Goal: Task Accomplishment & Management: Manage account settings

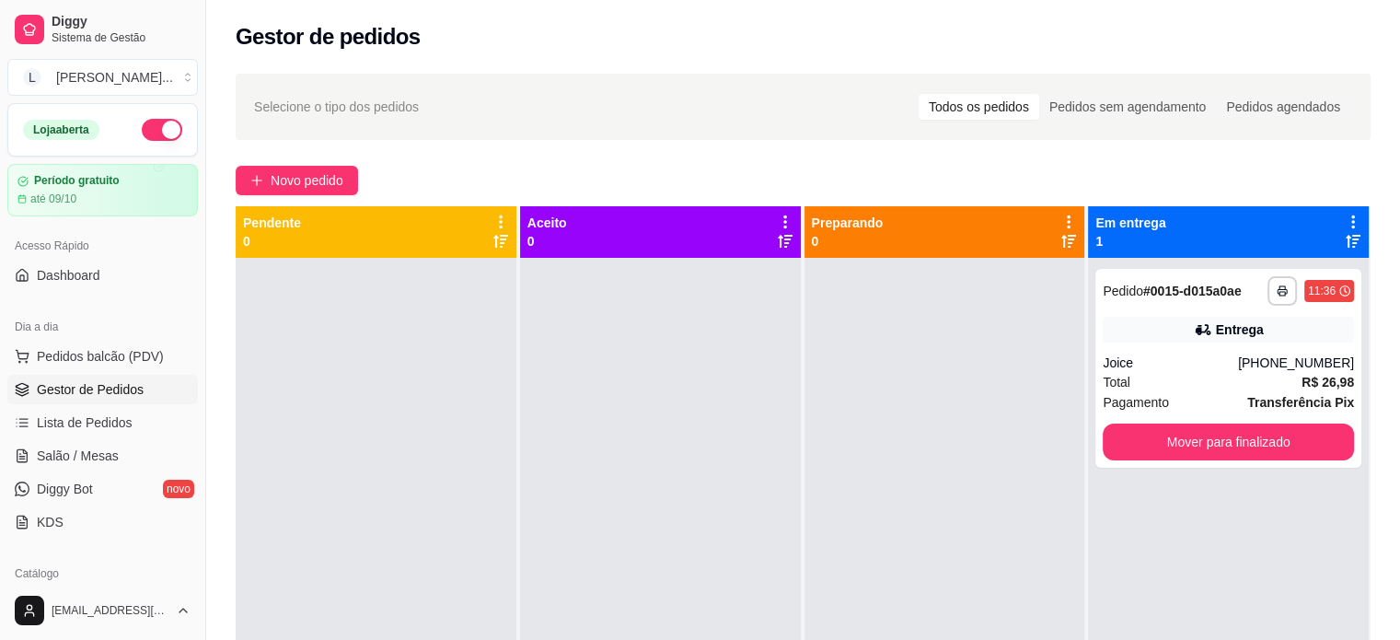
scroll to position [184, 0]
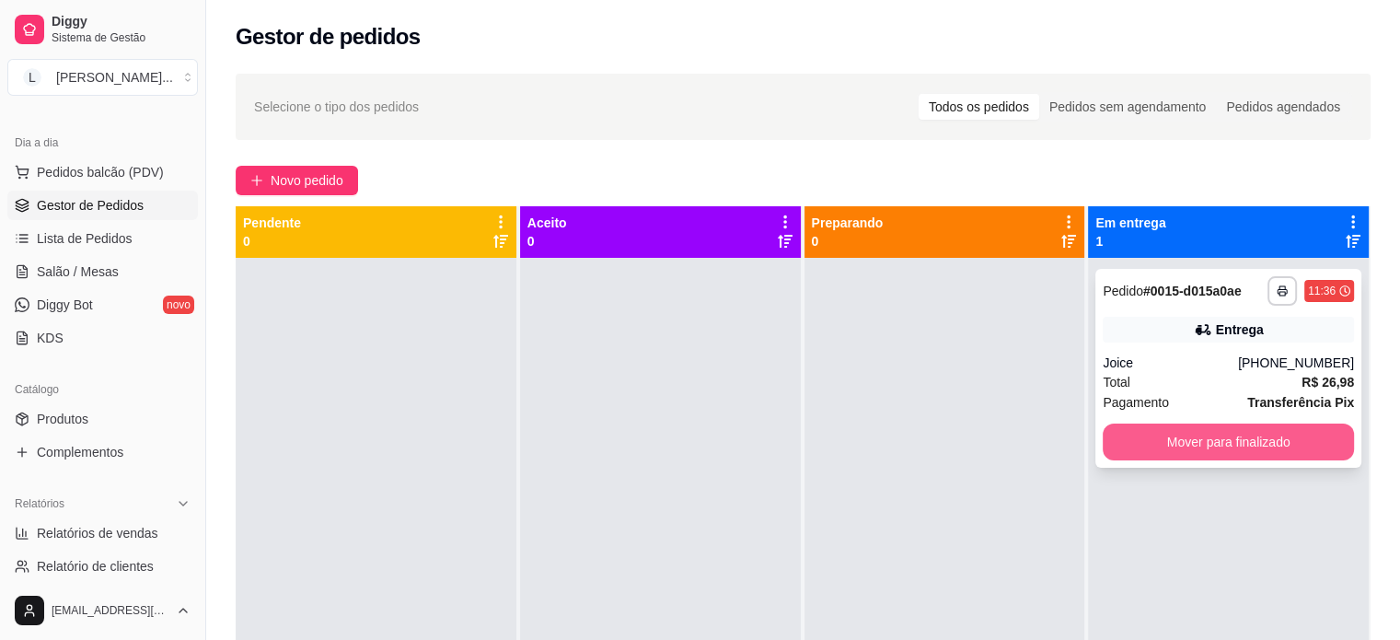
click at [1141, 441] on button "Mover para finalizado" at bounding box center [1228, 441] width 251 height 37
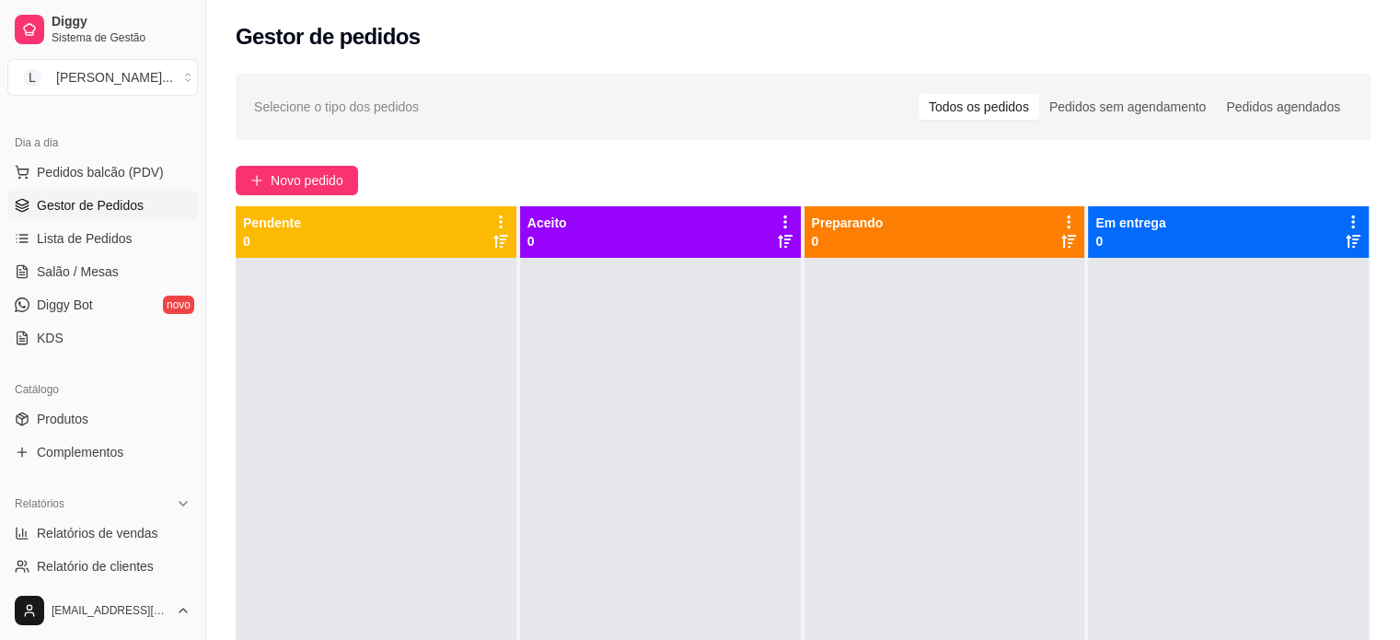
drag, startPoint x: 85, startPoint y: 417, endPoint x: 87, endPoint y: 435, distance: 18.6
click at [83, 418] on span "Produtos" at bounding box center [63, 419] width 52 height 18
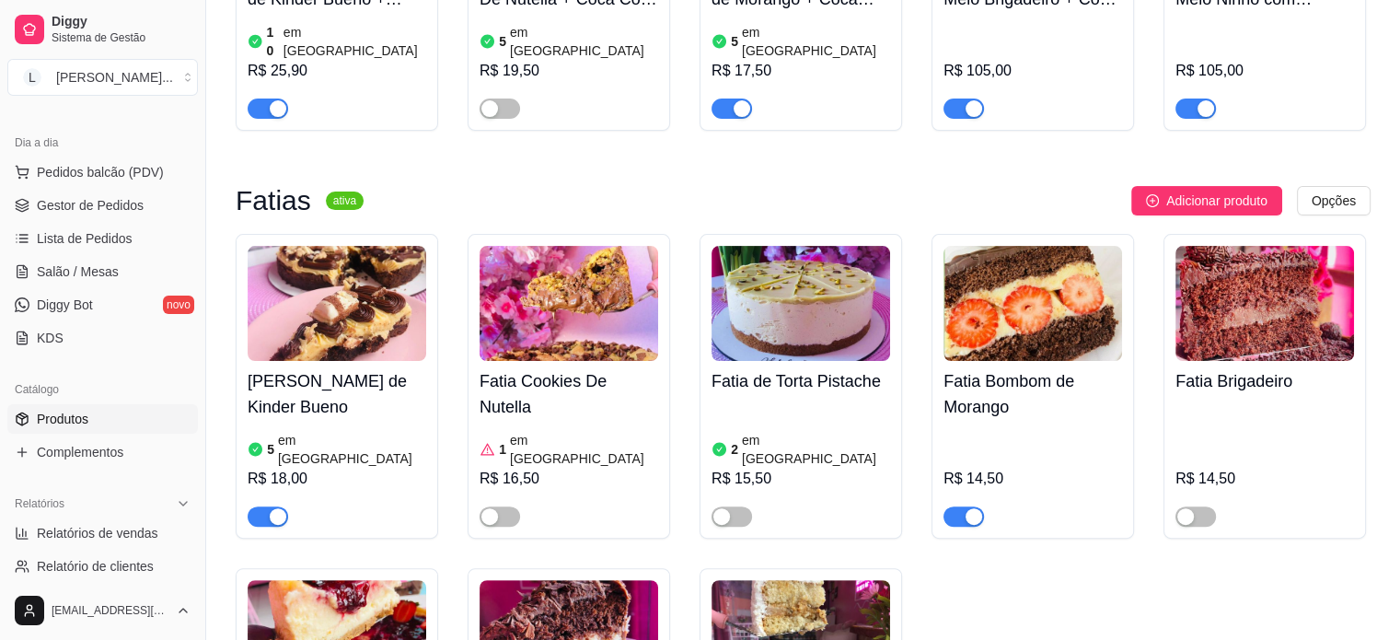
scroll to position [460, 0]
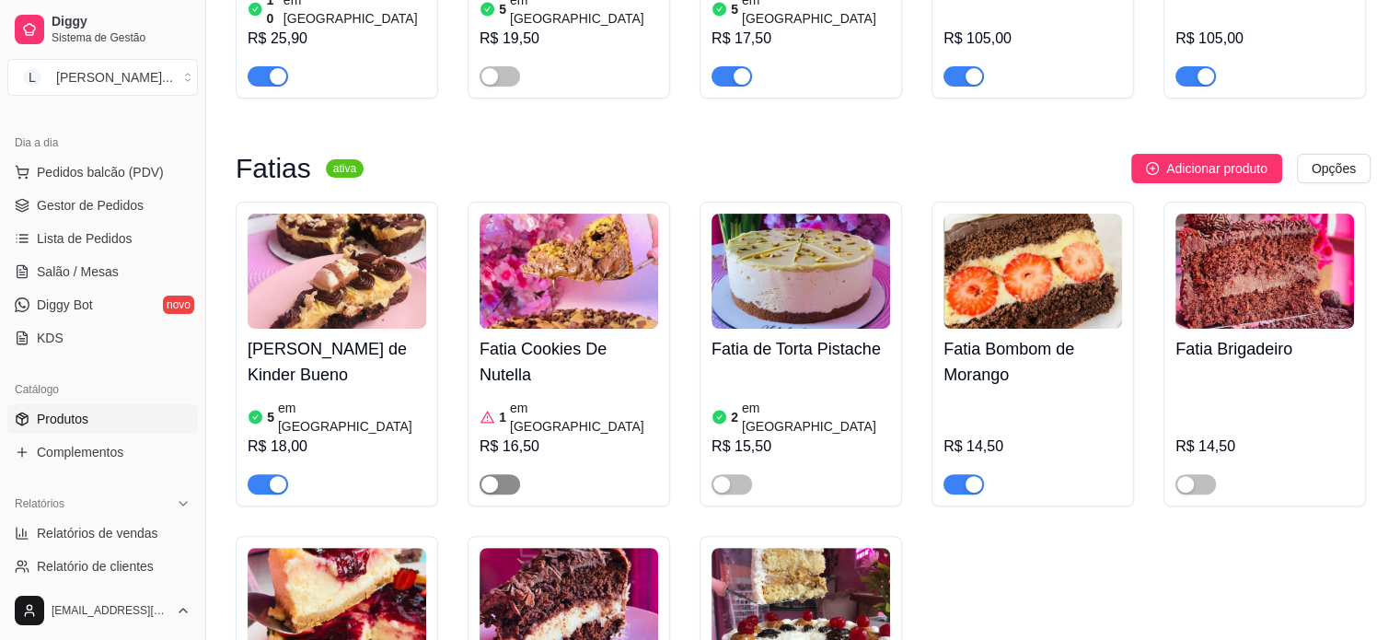
click at [502, 474] on span "button" at bounding box center [499, 484] width 40 height 20
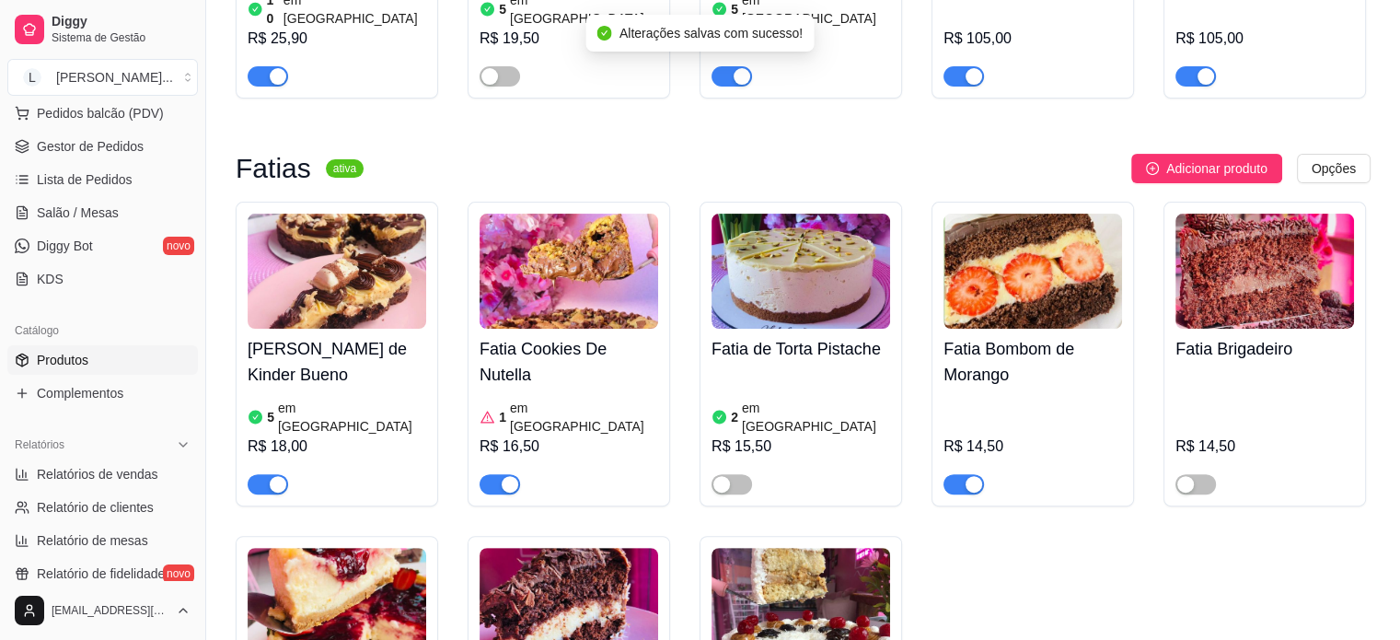
scroll to position [276, 0]
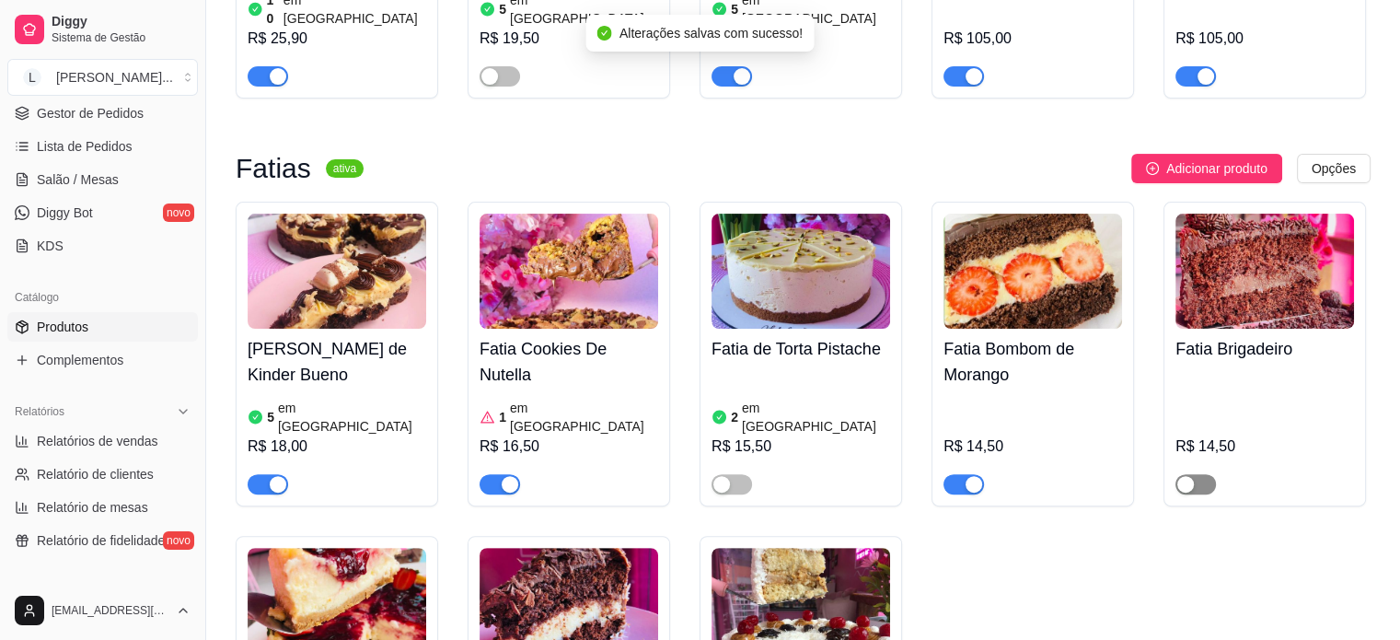
click at [1201, 474] on span "button" at bounding box center [1195, 484] width 40 height 20
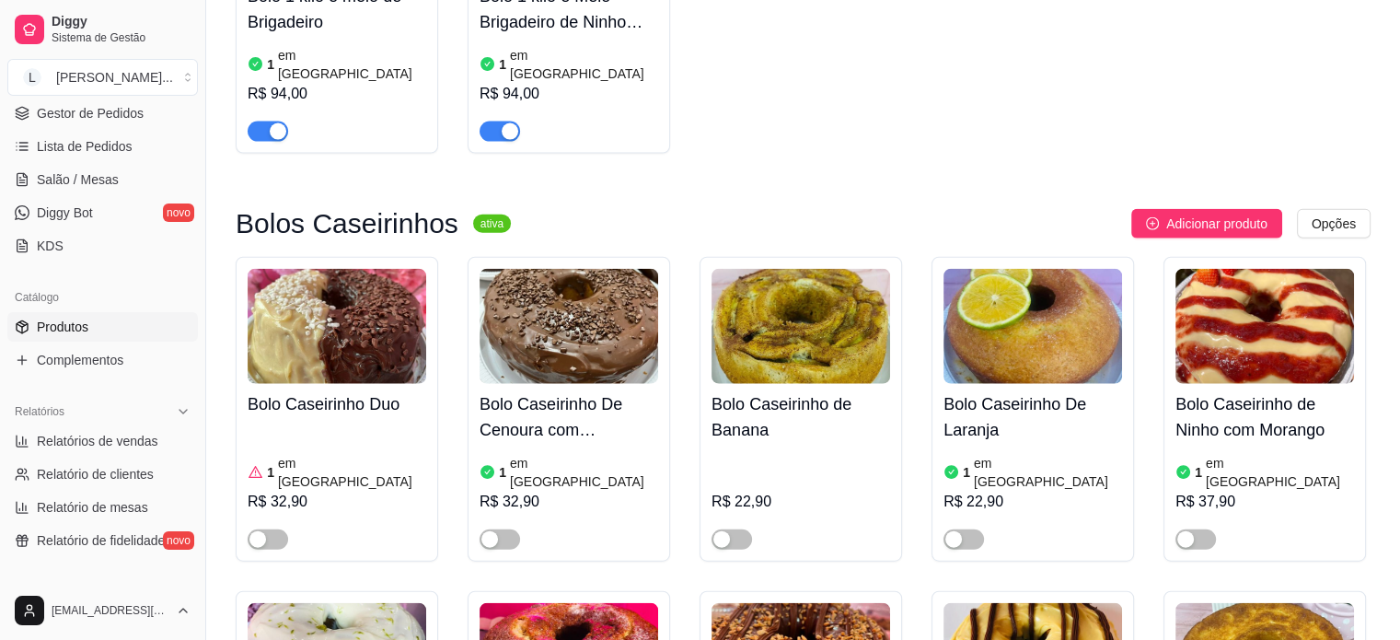
scroll to position [4233, 0]
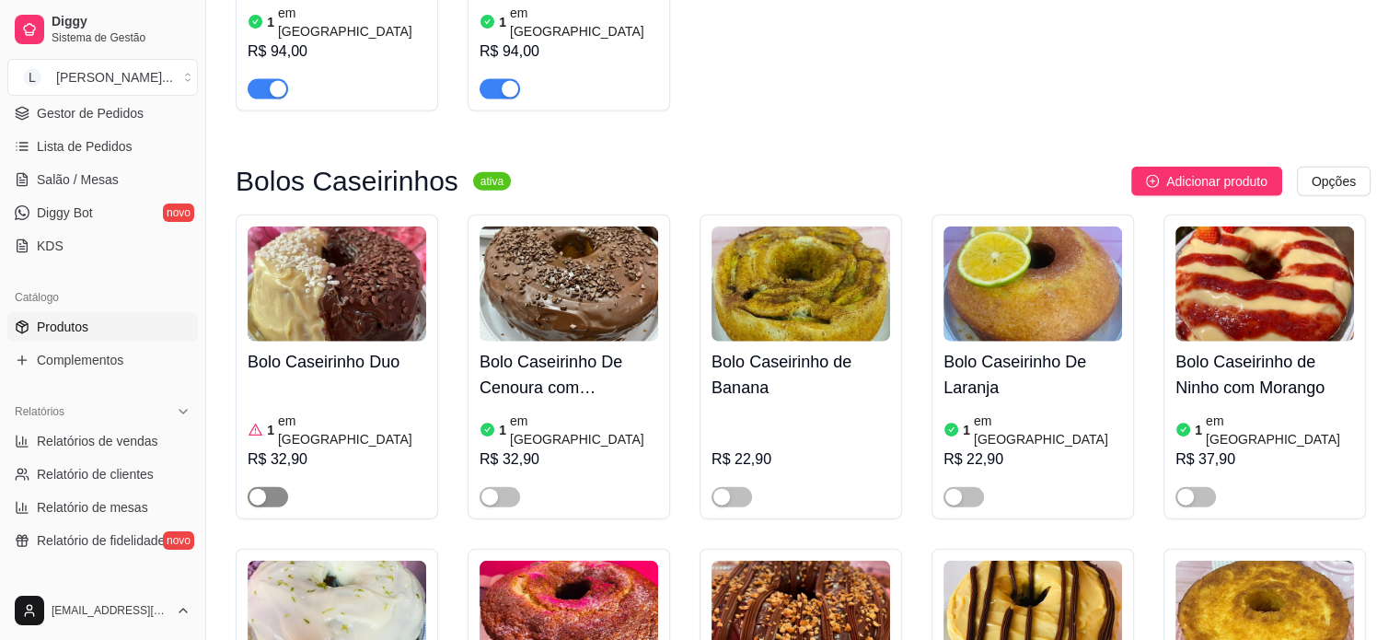
drag, startPoint x: 269, startPoint y: 297, endPoint x: 294, endPoint y: 294, distance: 25.0
click at [270, 487] on span "button" at bounding box center [268, 497] width 40 height 20
click at [306, 411] on article "em [GEOGRAPHIC_DATA]" at bounding box center [352, 429] width 148 height 37
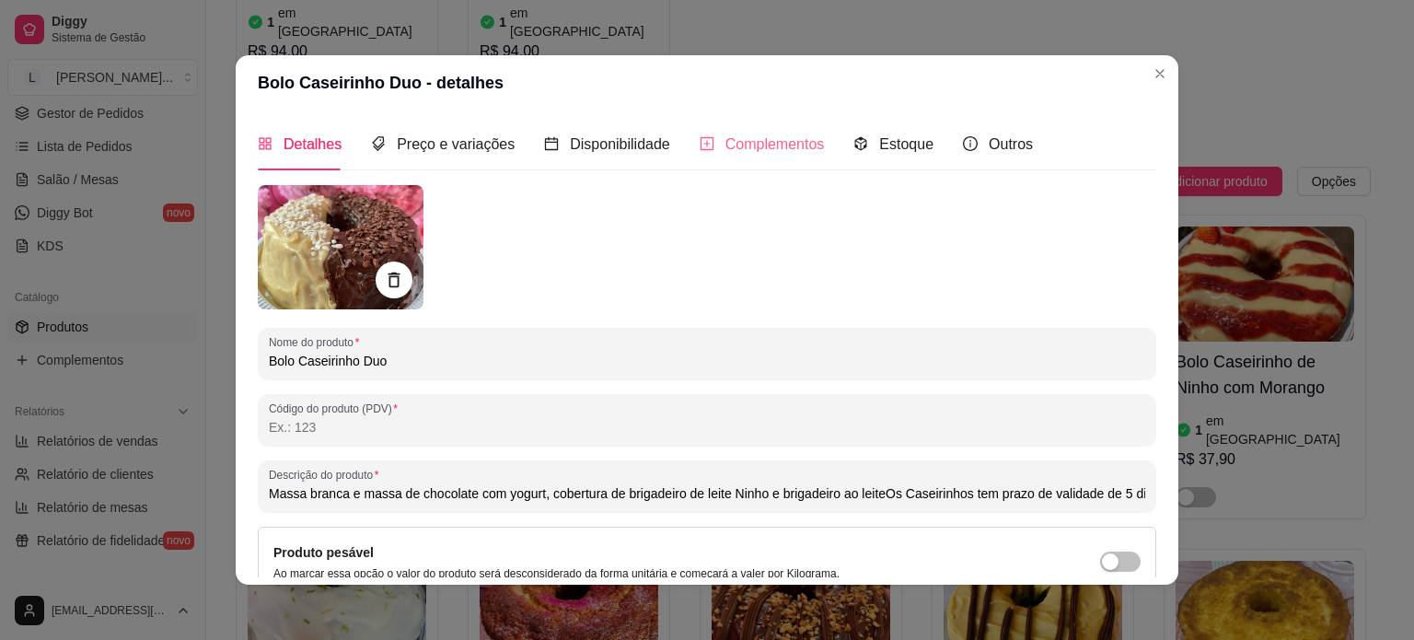
type input "Massa branca e massa de chocolate com yogurt, cobertura de brigadeiro de leite …"
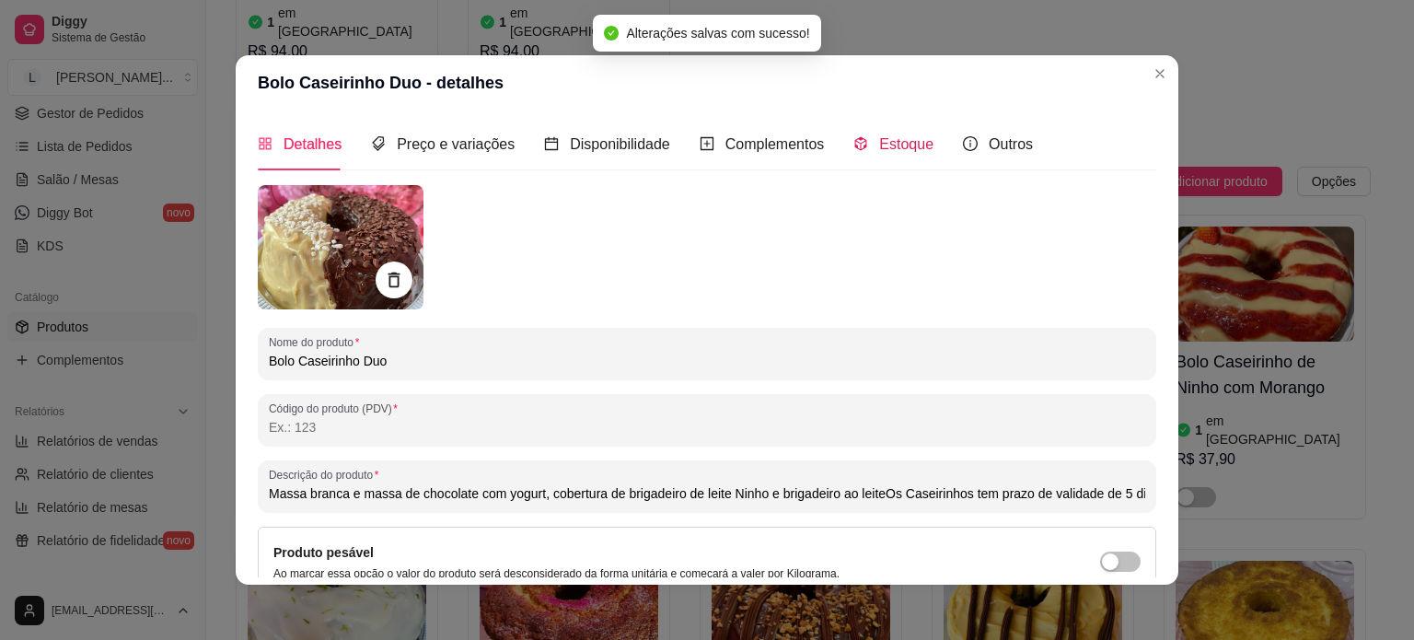
click at [879, 138] on span "Estoque" at bounding box center [906, 144] width 54 height 16
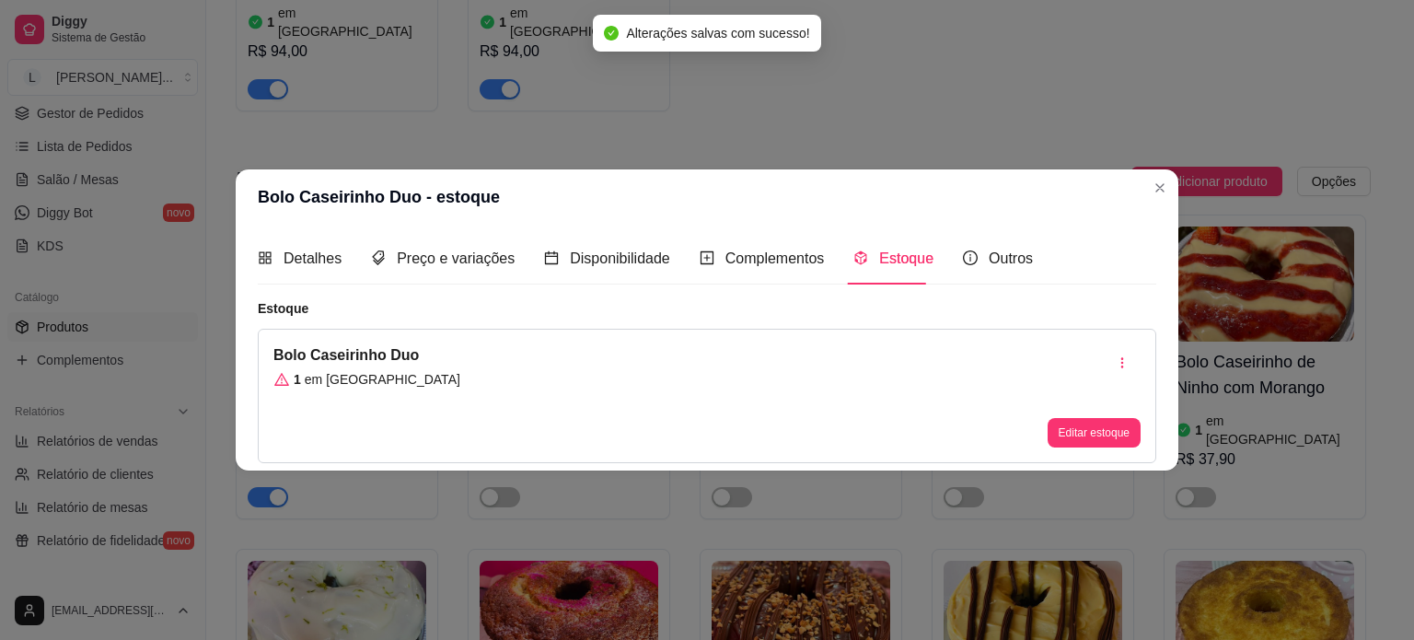
click at [857, 257] on icon "code-sandbox" at bounding box center [861, 257] width 12 height 14
click at [858, 257] on icon "code-sandbox" at bounding box center [860, 257] width 15 height 15
click at [1054, 433] on button "Editar estoque" at bounding box center [1093, 432] width 93 height 29
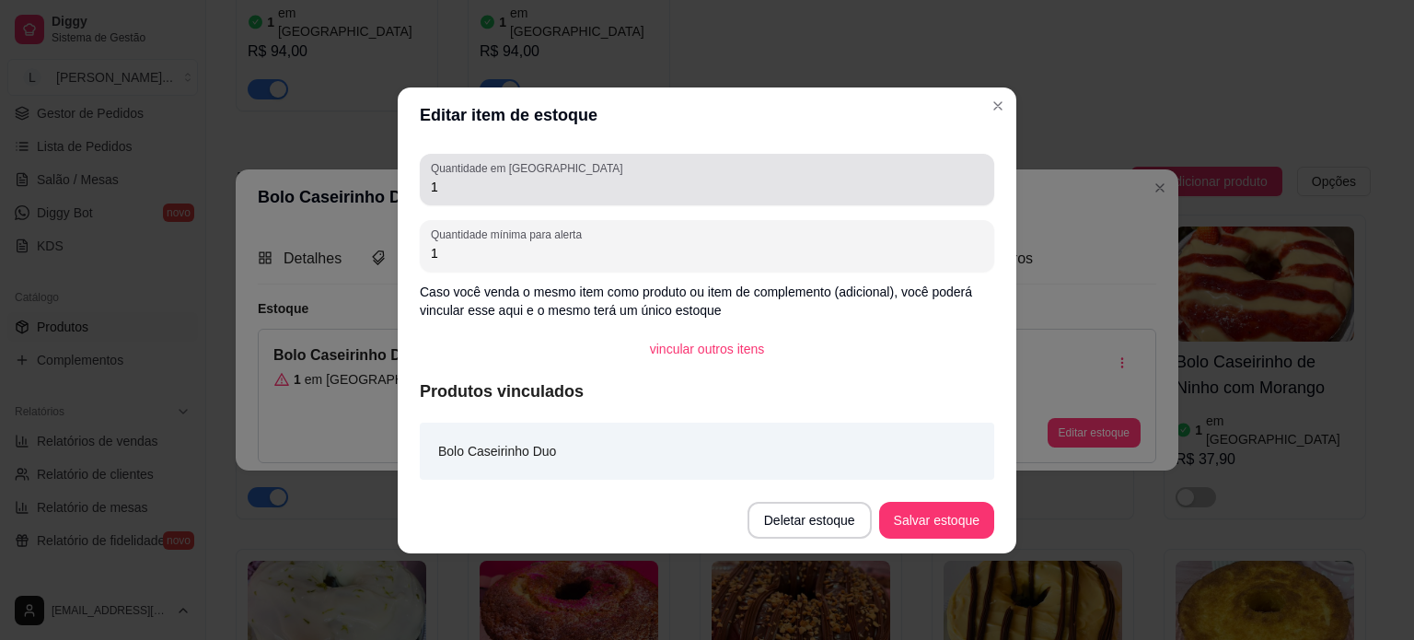
click at [511, 190] on input "1" at bounding box center [707, 187] width 552 height 18
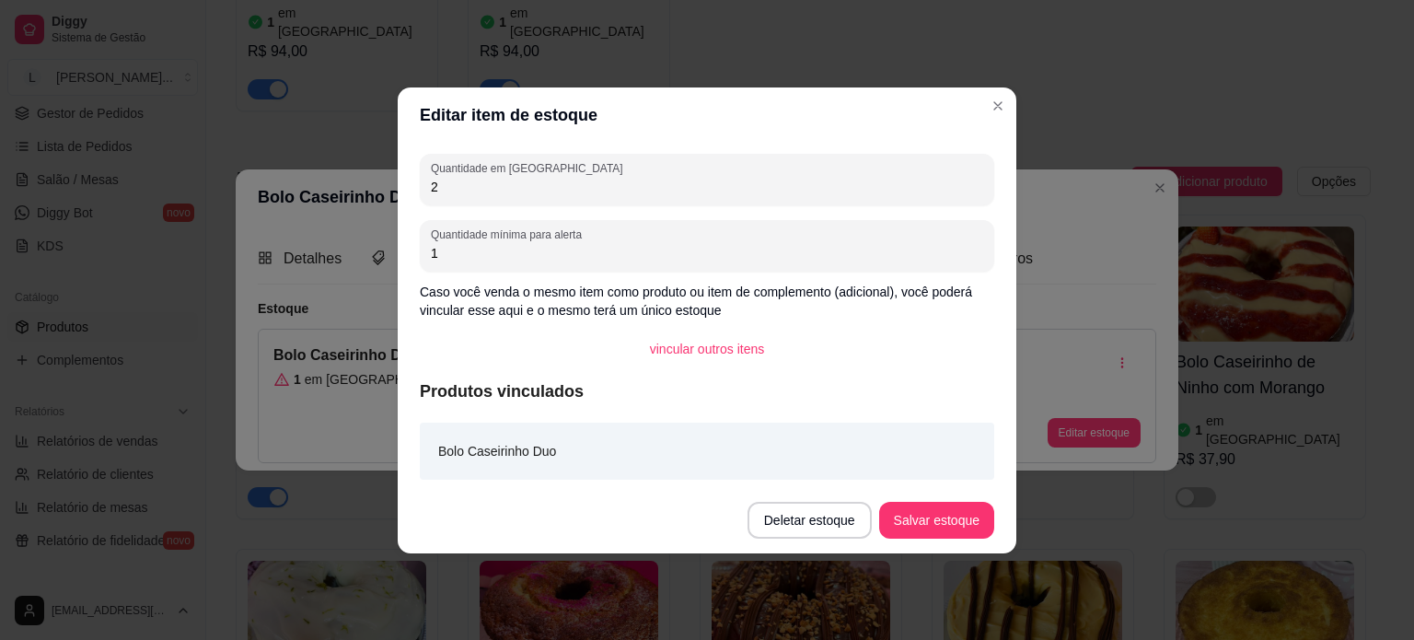
type input "2"
click at [968, 518] on button "Salvar estoque" at bounding box center [936, 520] width 115 height 37
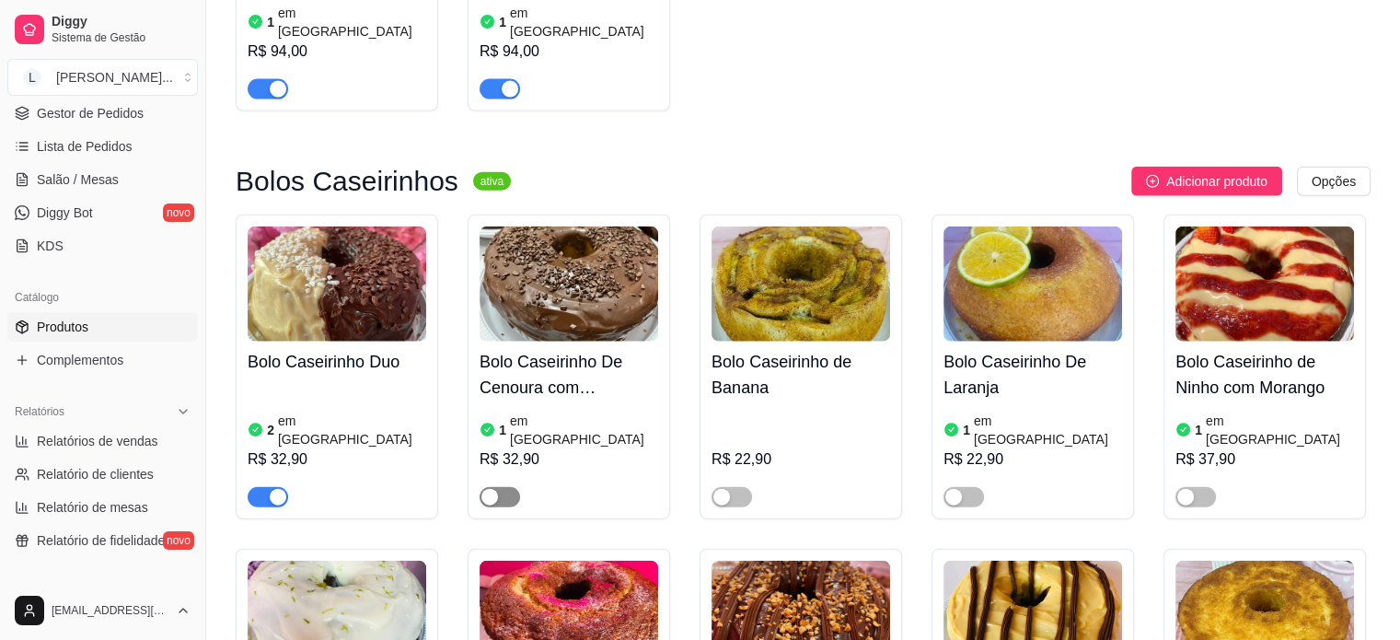
click at [501, 487] on span "button" at bounding box center [499, 497] width 40 height 20
click at [581, 411] on div "1 em [GEOGRAPHIC_DATA]" at bounding box center [568, 429] width 179 height 37
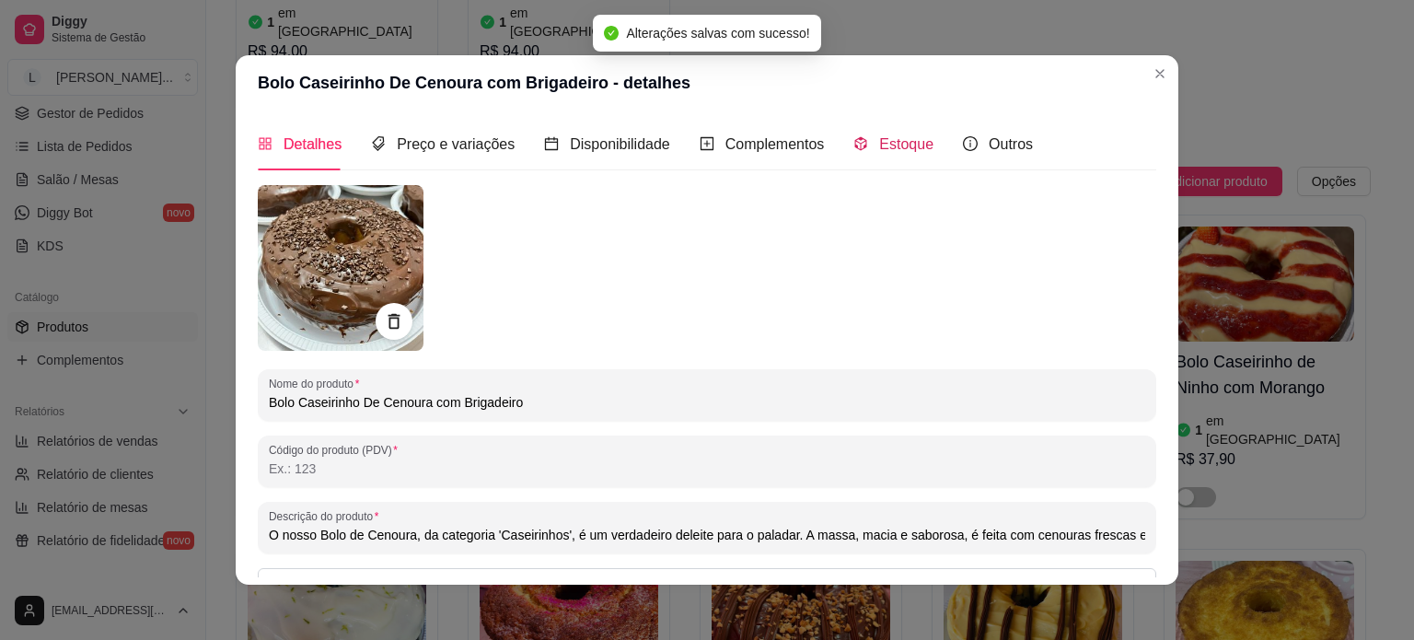
click at [896, 139] on span "Estoque" at bounding box center [906, 144] width 54 height 16
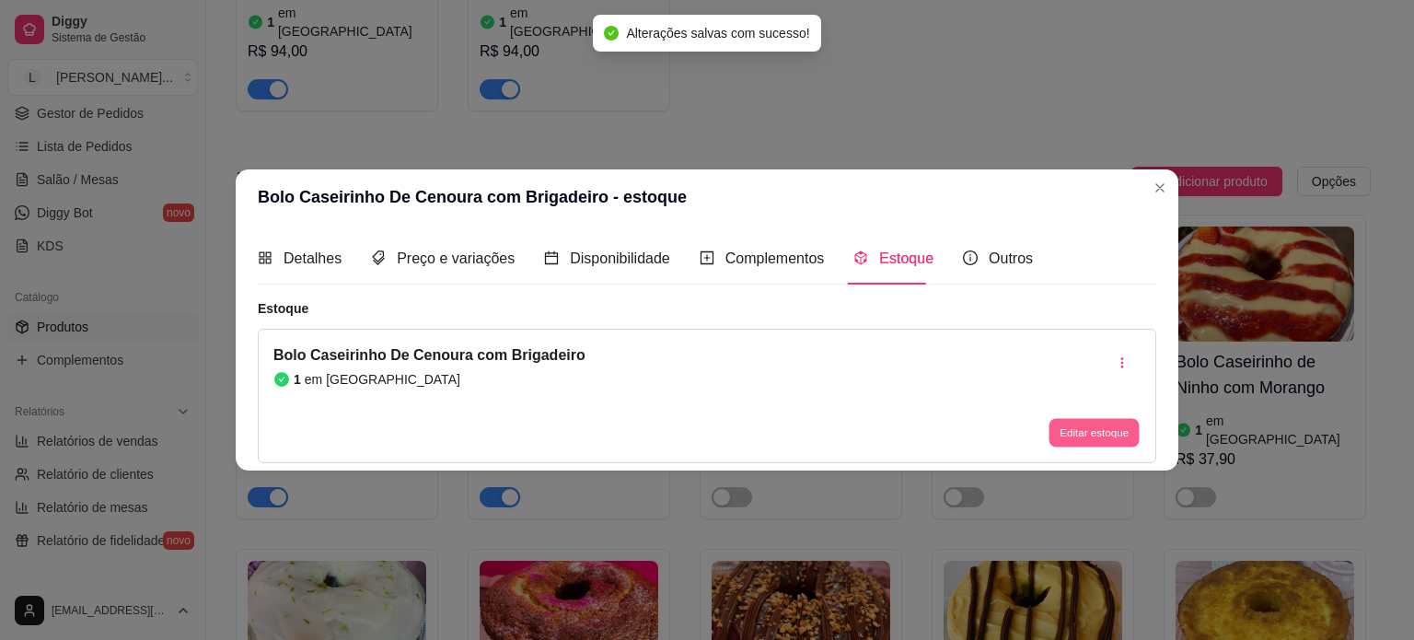
click at [1052, 423] on button "Editar estoque" at bounding box center [1093, 433] width 90 height 29
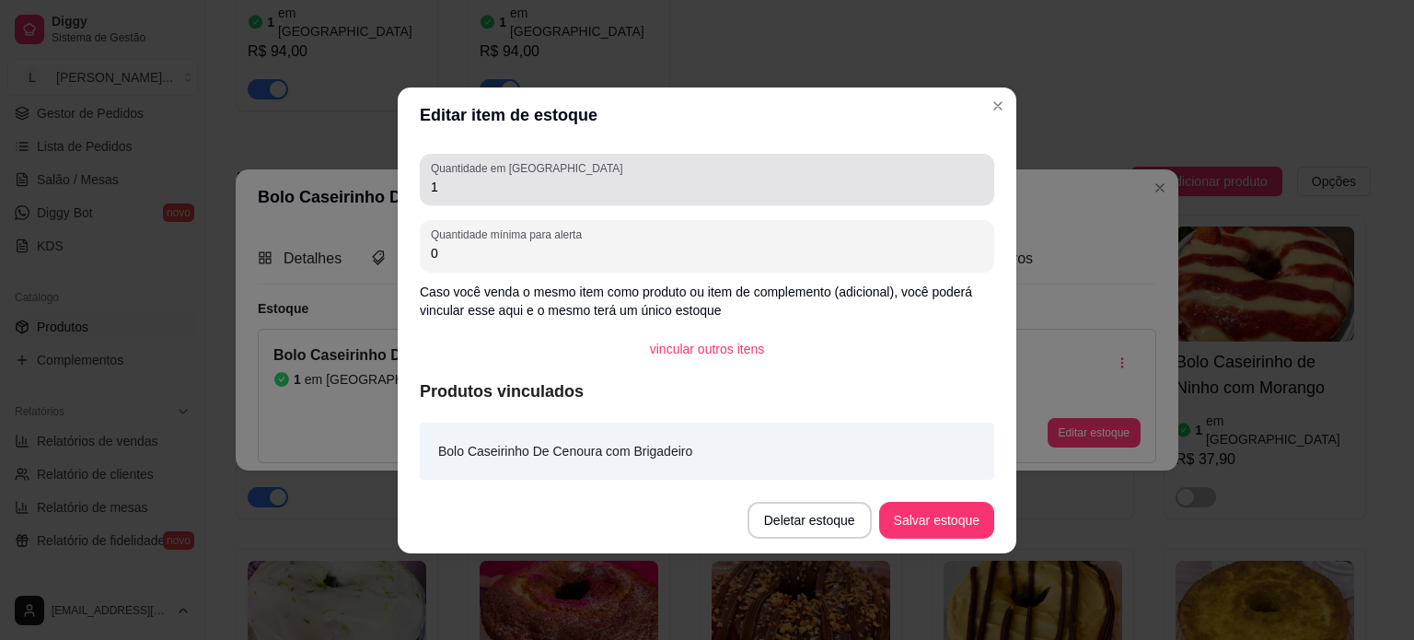
click at [463, 196] on div "1" at bounding box center [707, 179] width 552 height 37
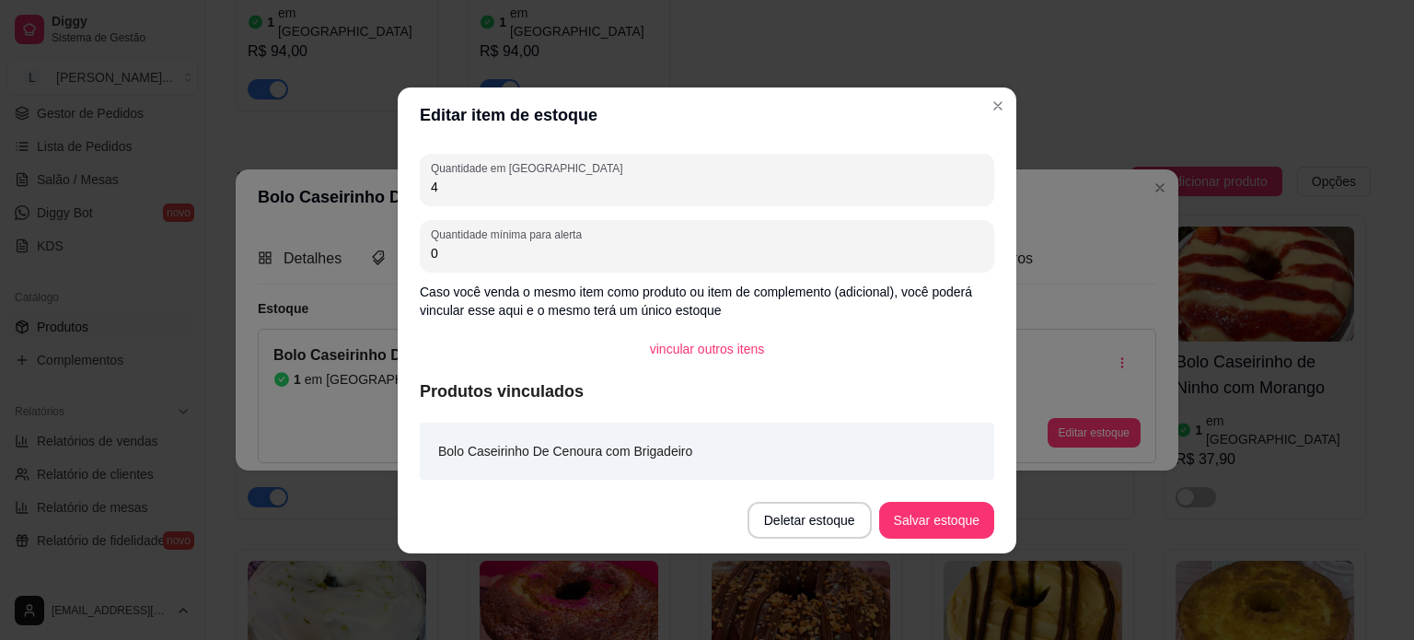
type input "4"
click at [929, 511] on button "Salvar estoque" at bounding box center [936, 520] width 115 height 37
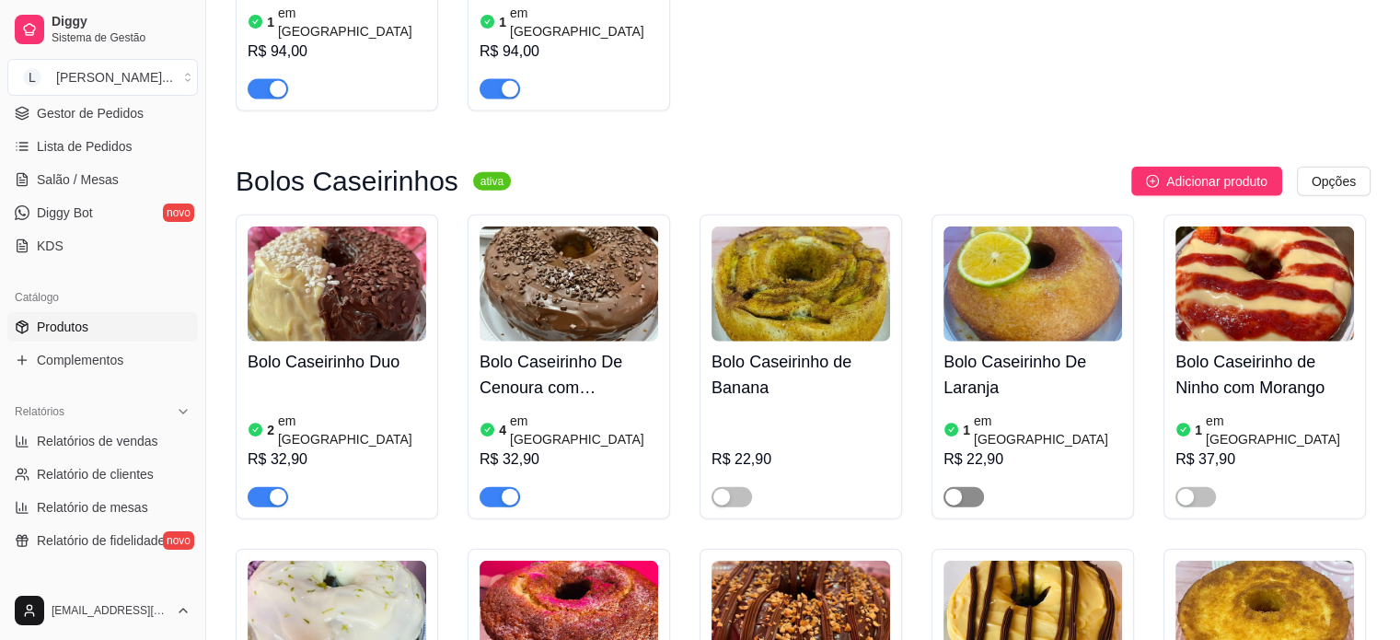
click at [975, 487] on span "button" at bounding box center [963, 497] width 40 height 20
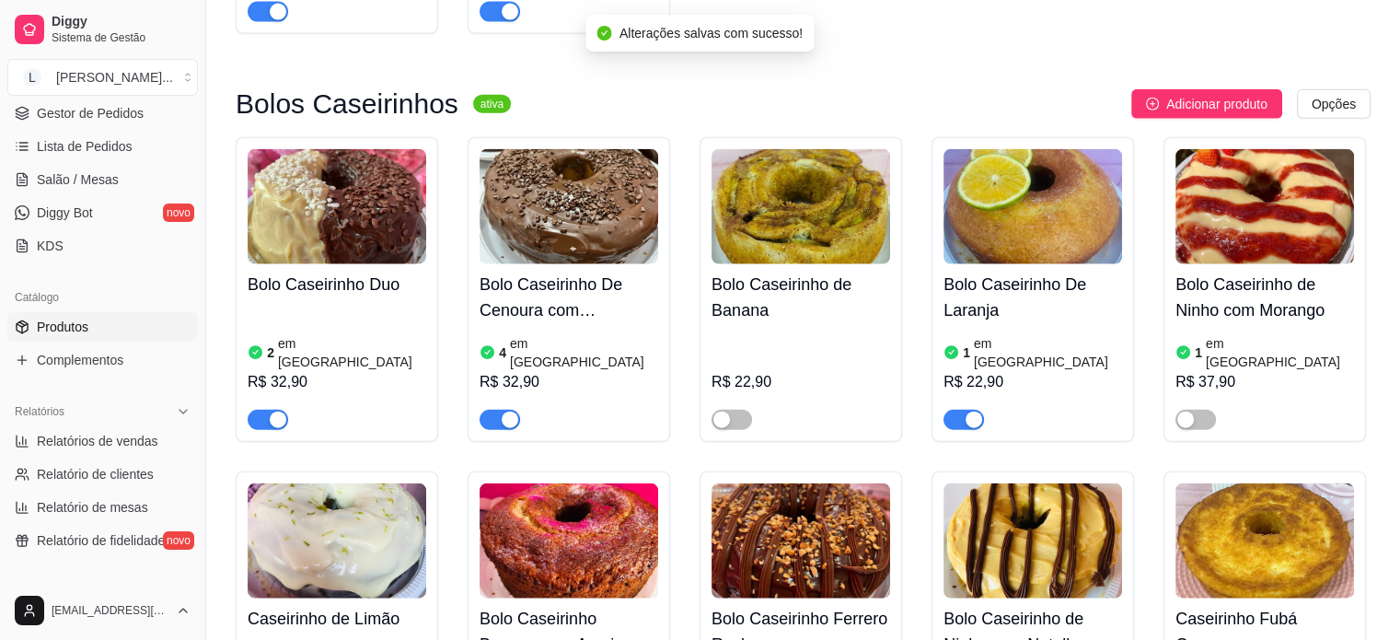
scroll to position [4509, 0]
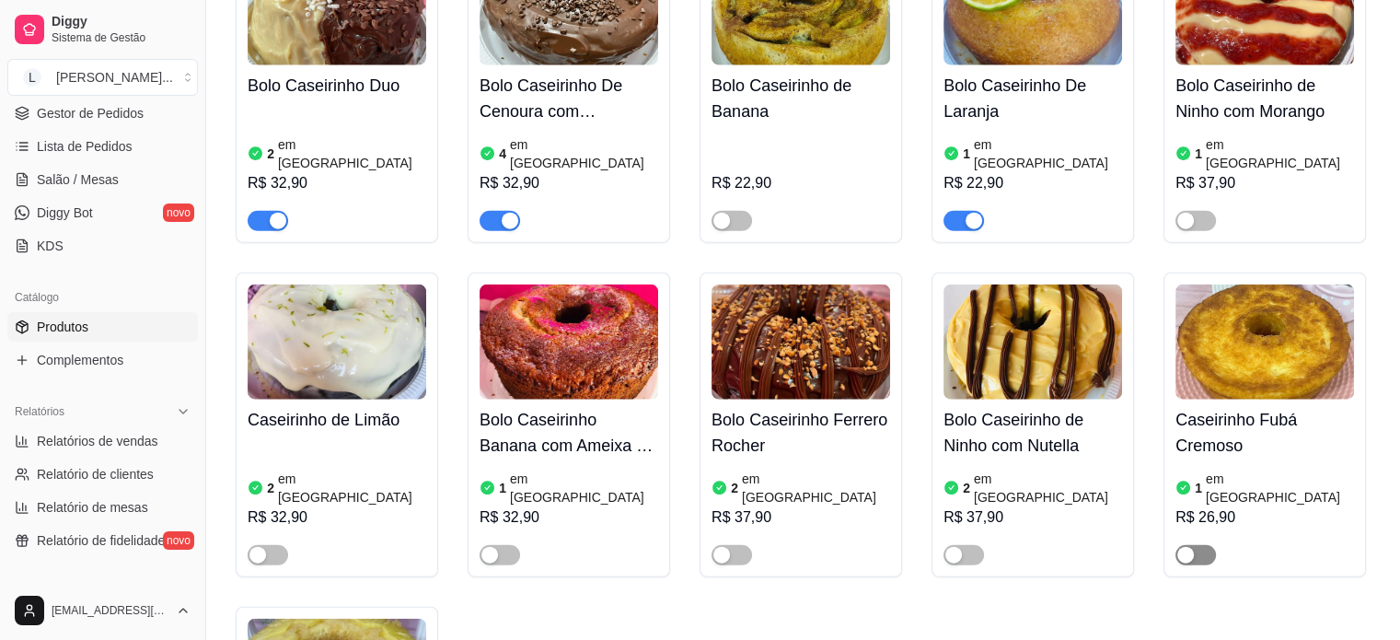
click at [1199, 545] on span "button" at bounding box center [1195, 555] width 40 height 20
click at [1244, 469] on article "em [GEOGRAPHIC_DATA]" at bounding box center [1280, 487] width 148 height 37
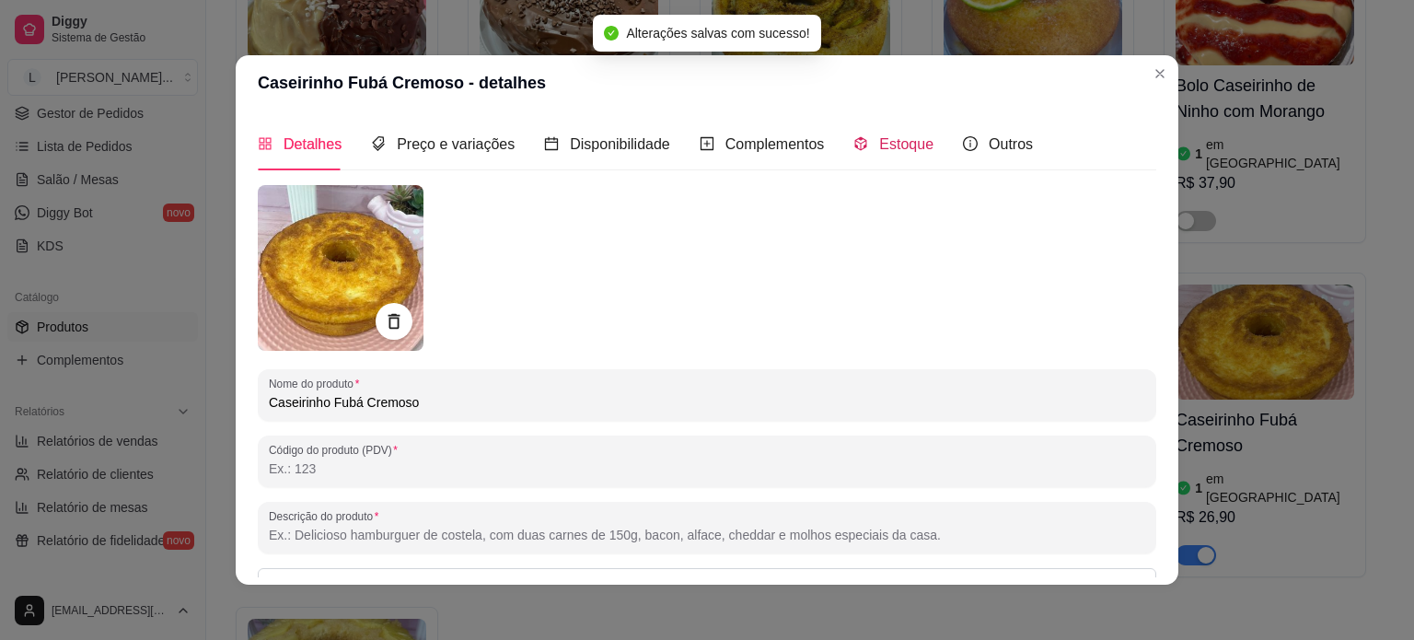
click at [879, 151] on span "Estoque" at bounding box center [906, 144] width 54 height 16
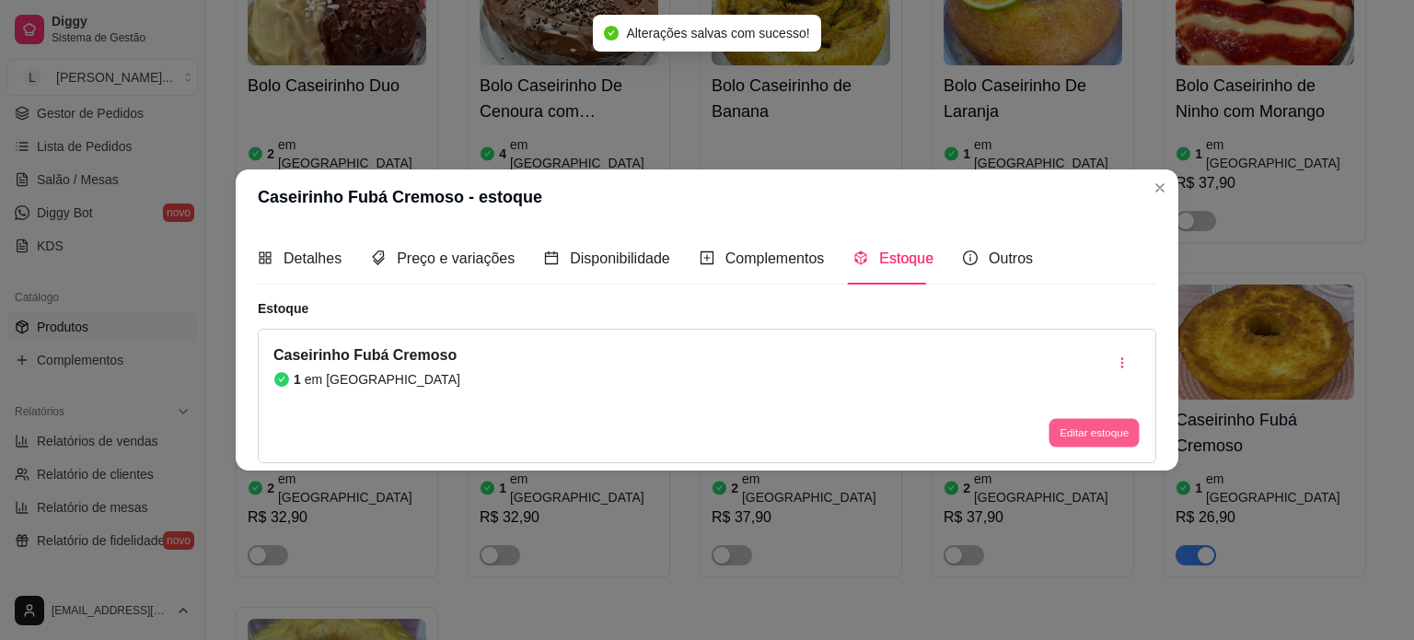
click at [1098, 421] on button "Editar estoque" at bounding box center [1093, 433] width 90 height 29
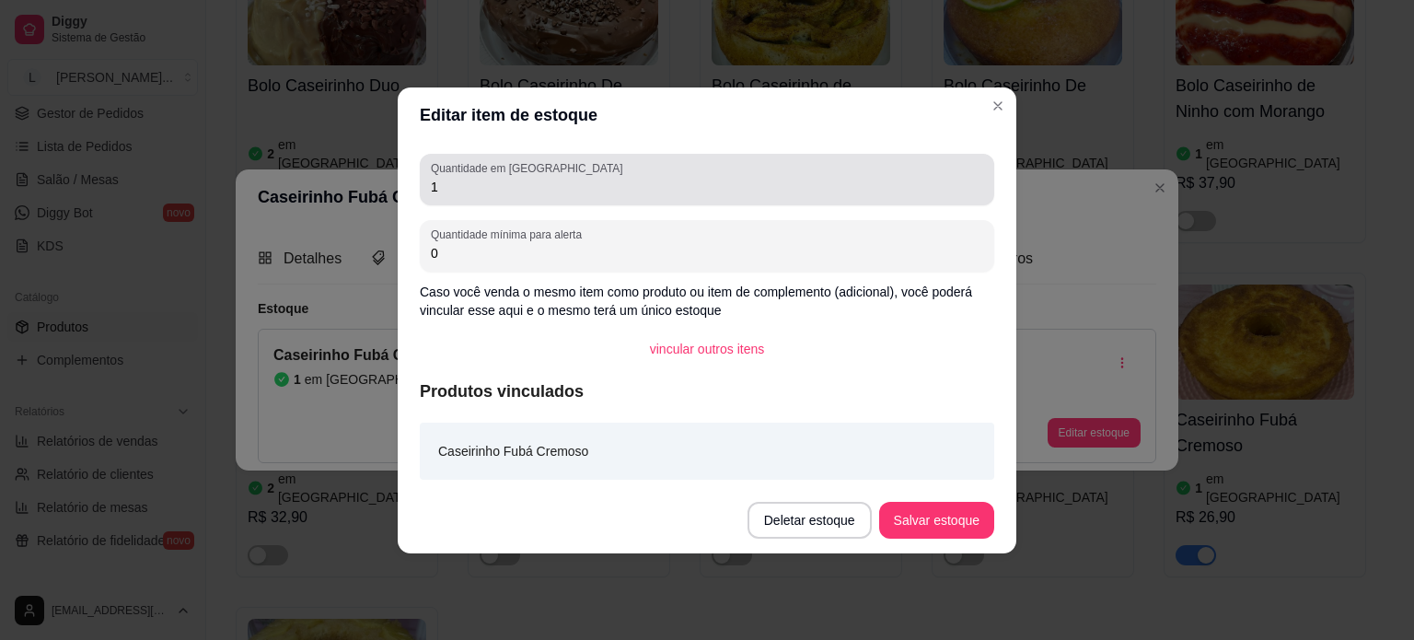
click at [456, 178] on input "1" at bounding box center [707, 187] width 552 height 18
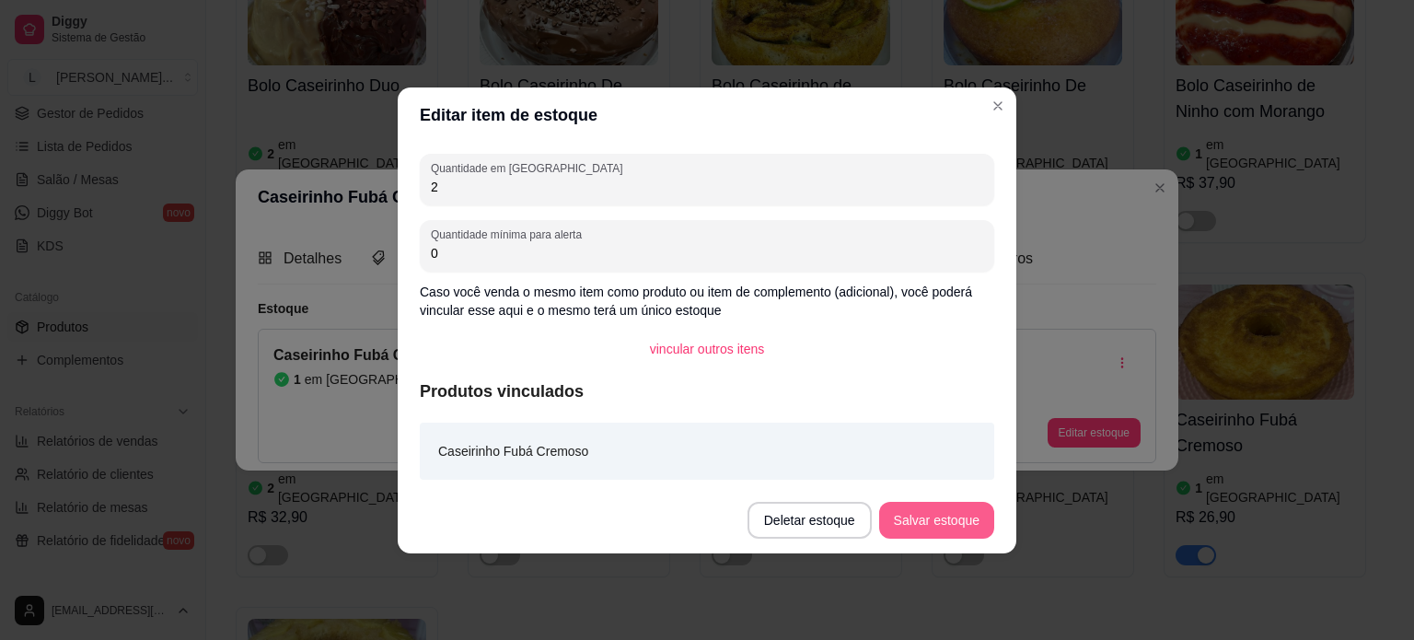
type input "2"
click at [910, 522] on button "Salvar estoque" at bounding box center [936, 520] width 115 height 37
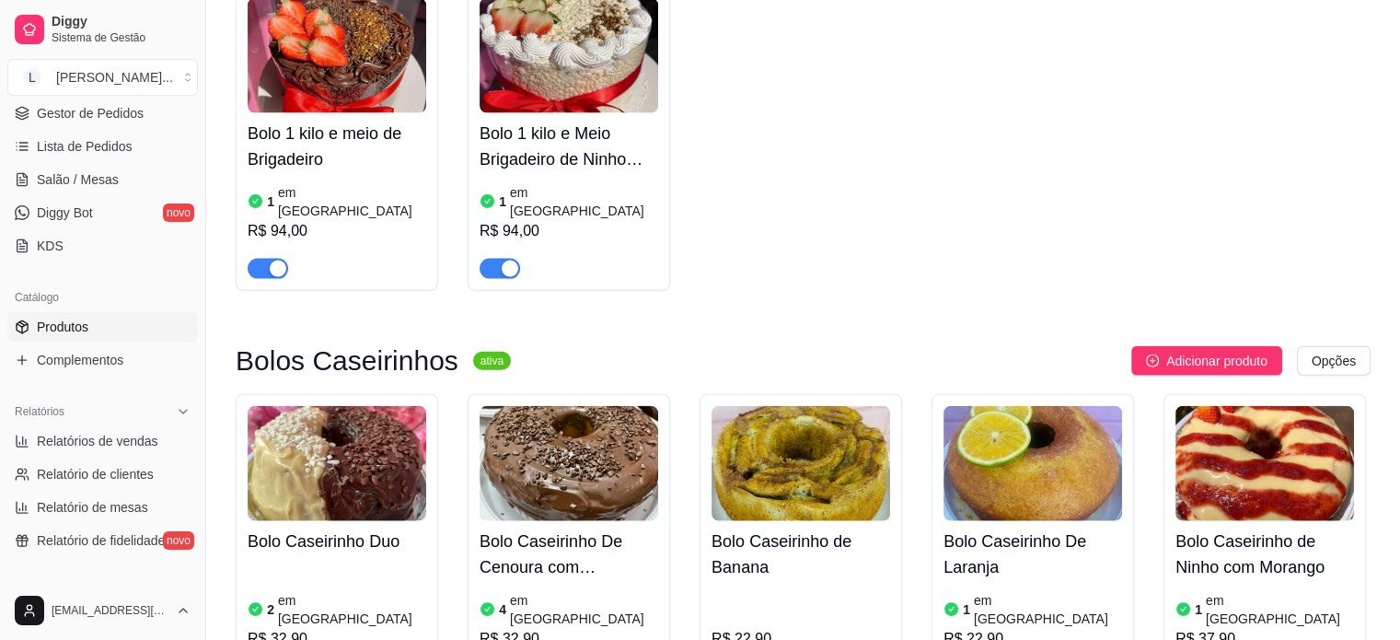
scroll to position [4049, 0]
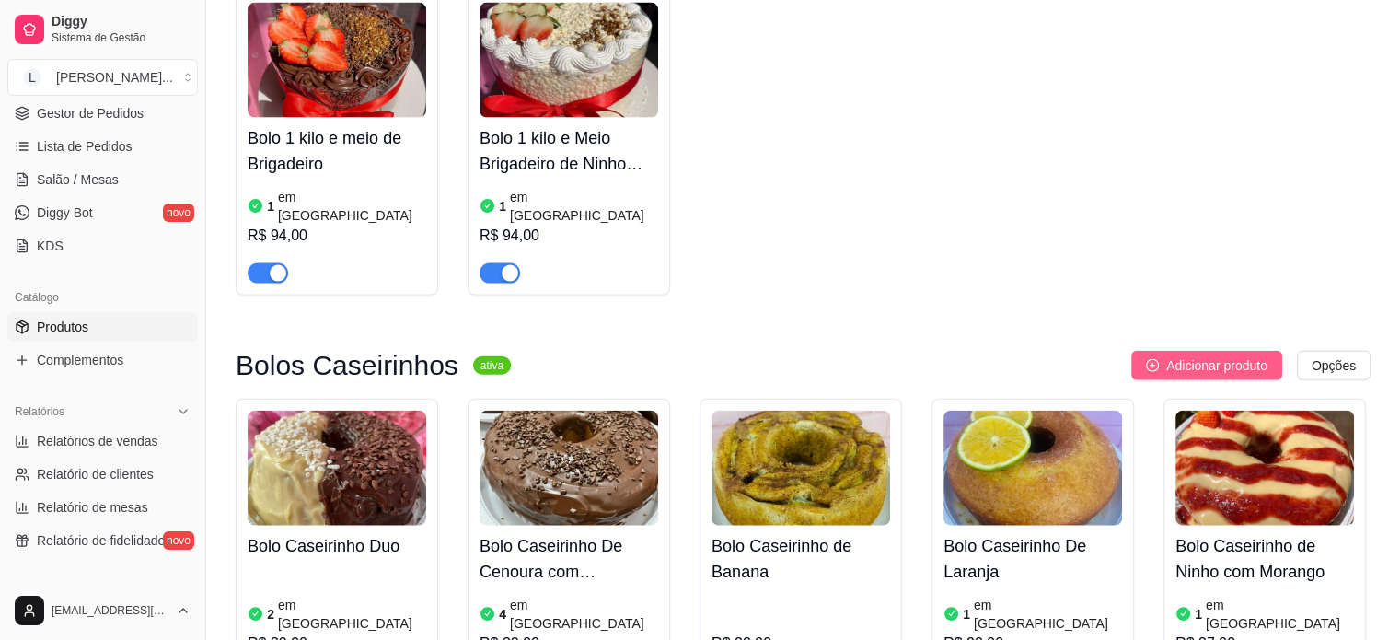
click at [1158, 351] on button "Adicionar produto" at bounding box center [1206, 365] width 151 height 29
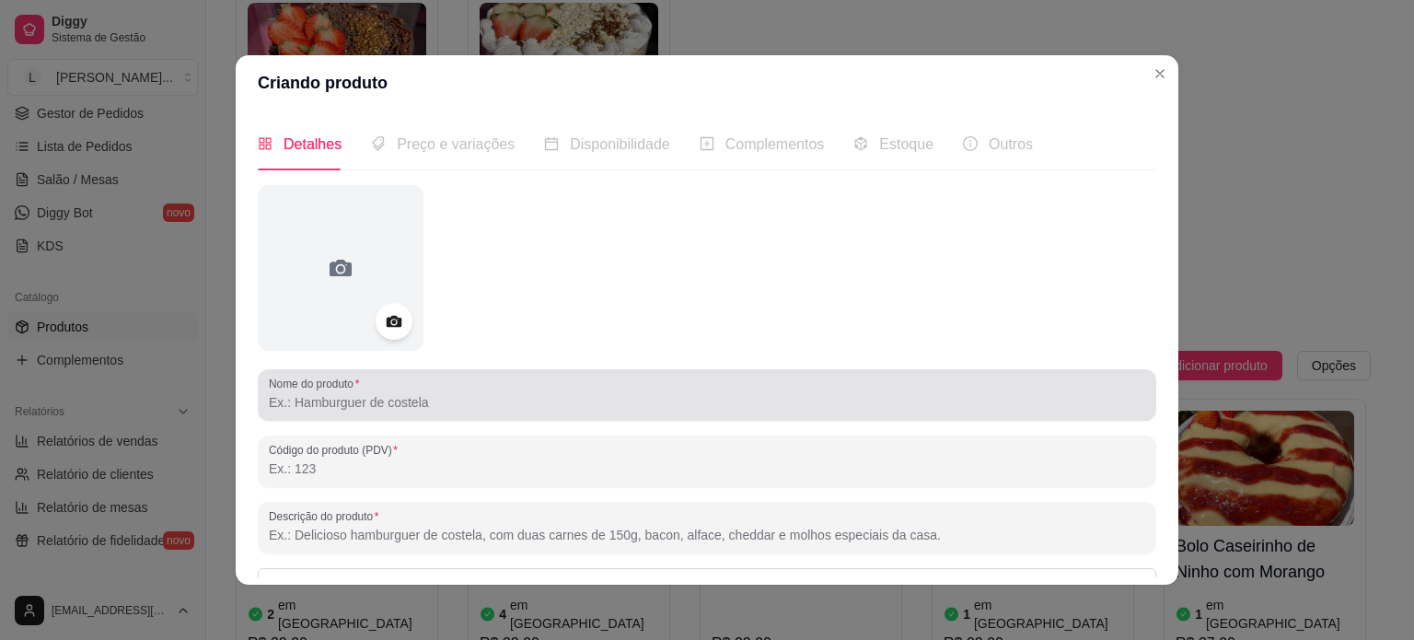
click at [394, 397] on input "Nome do produto" at bounding box center [707, 402] width 876 height 18
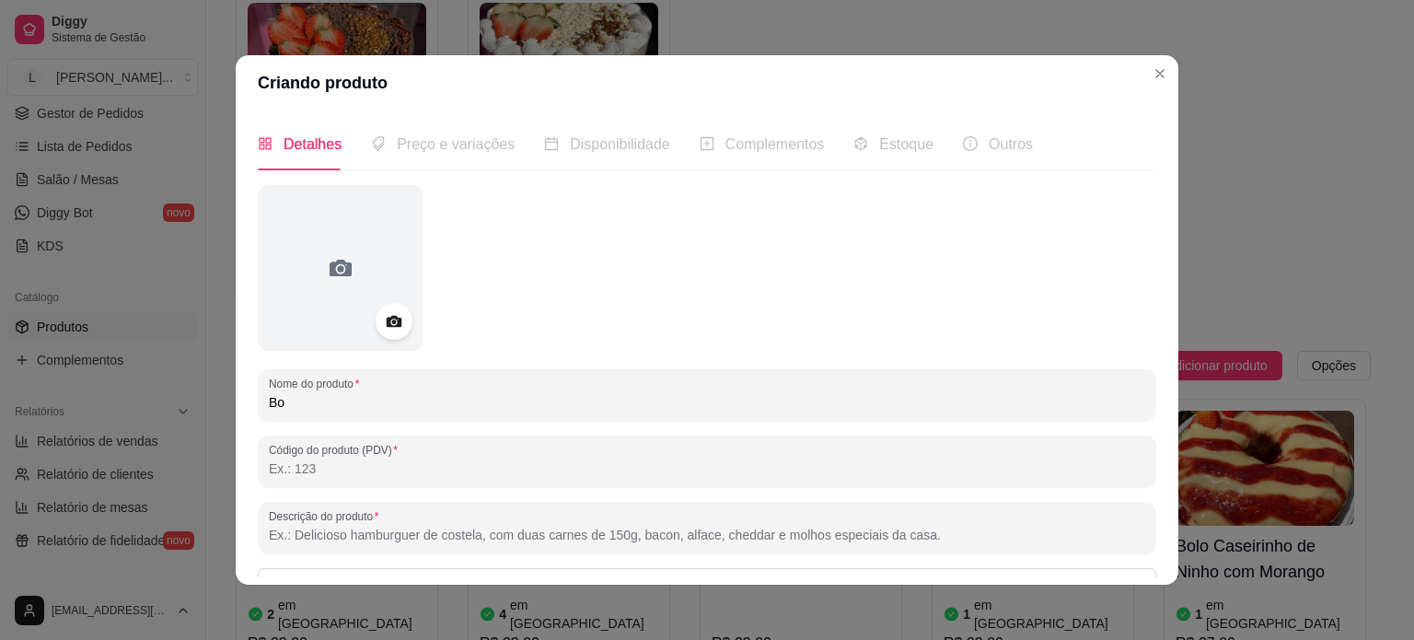
type input "B"
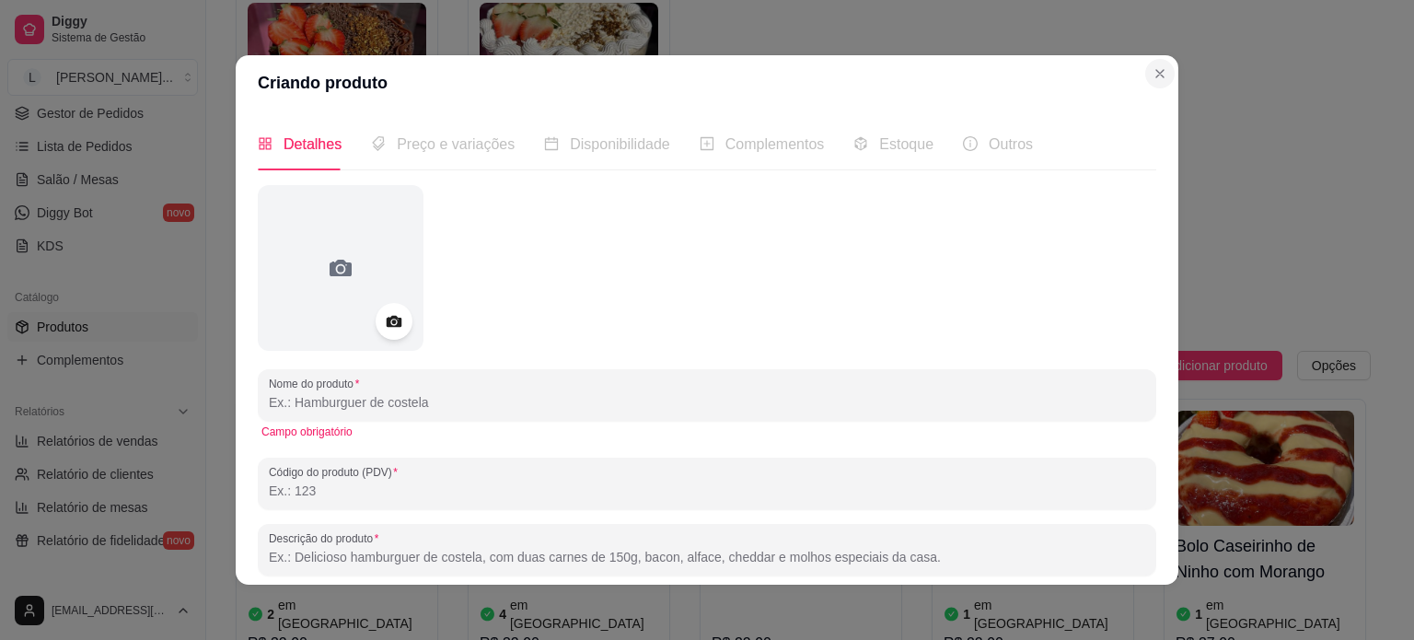
drag, startPoint x: 1160, startPoint y: 56, endPoint x: 1152, endPoint y: 69, distance: 14.8
click at [1155, 64] on section "Criando produto Detalhes Preço e variações Disponibilidade Complementos Estoque…" at bounding box center [707, 319] width 942 height 529
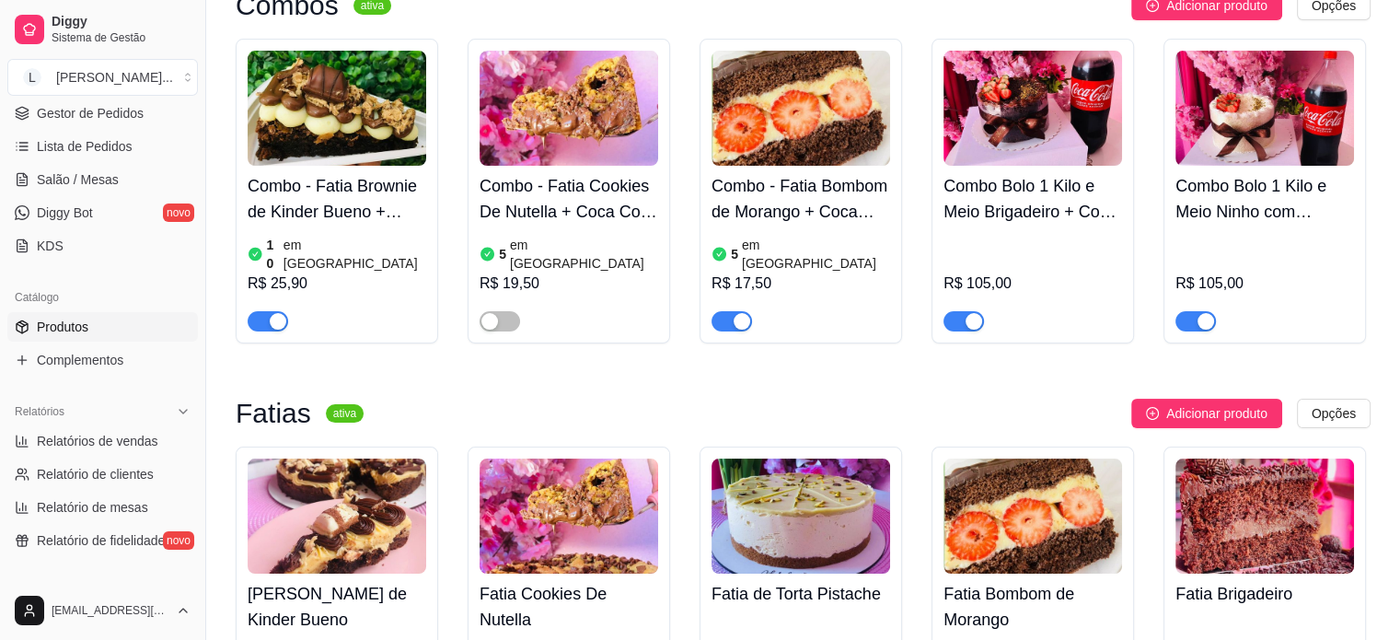
scroll to position [184, 0]
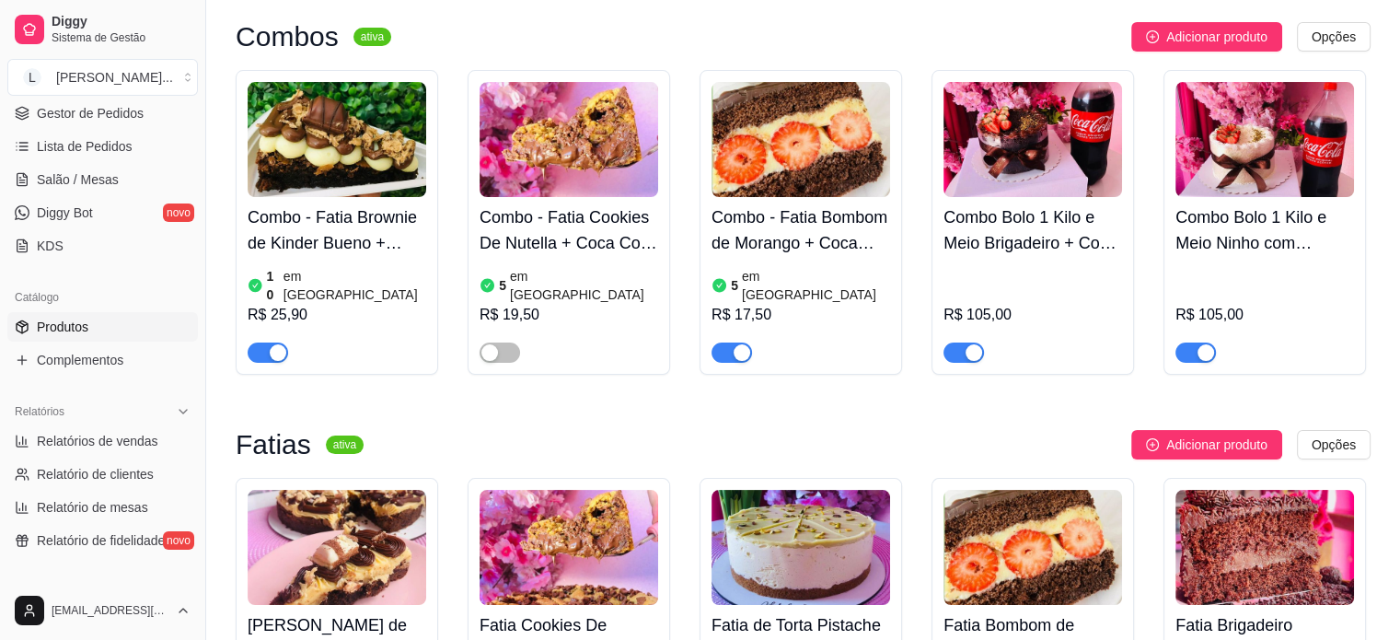
click at [486, 341] on div at bounding box center [499, 352] width 40 height 22
click at [491, 344] on div "button" at bounding box center [489, 352] width 17 height 17
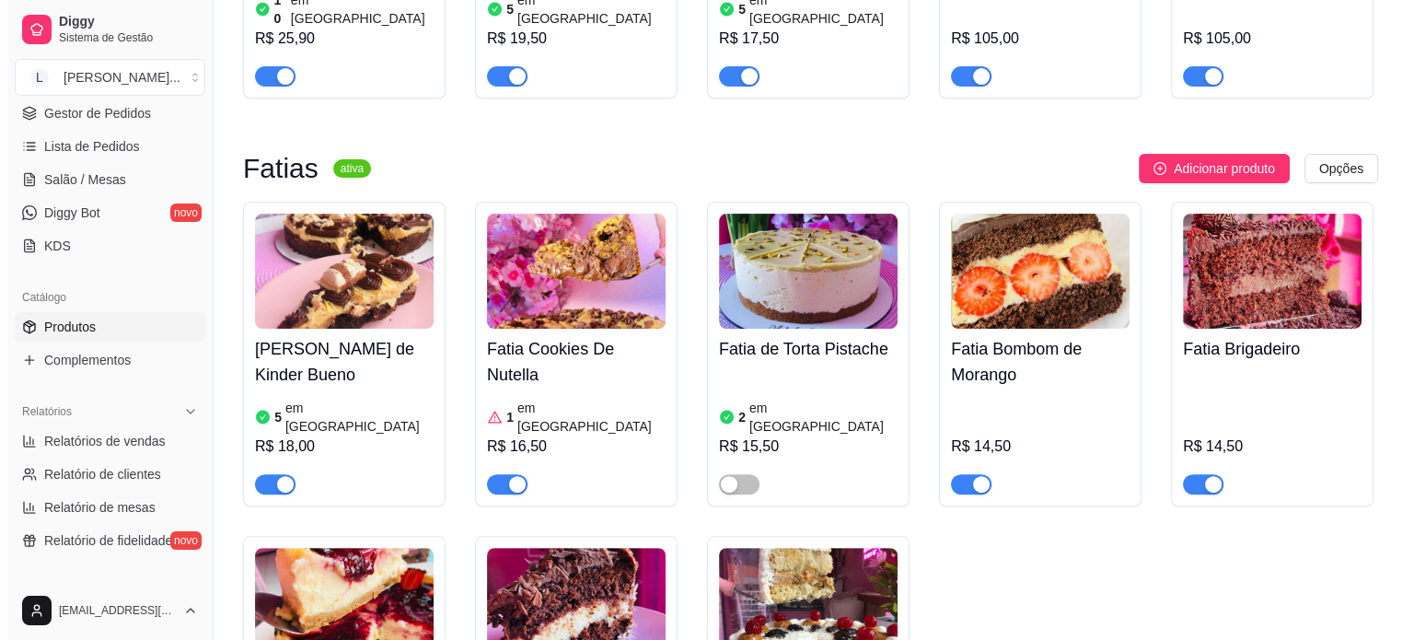
scroll to position [460, 0]
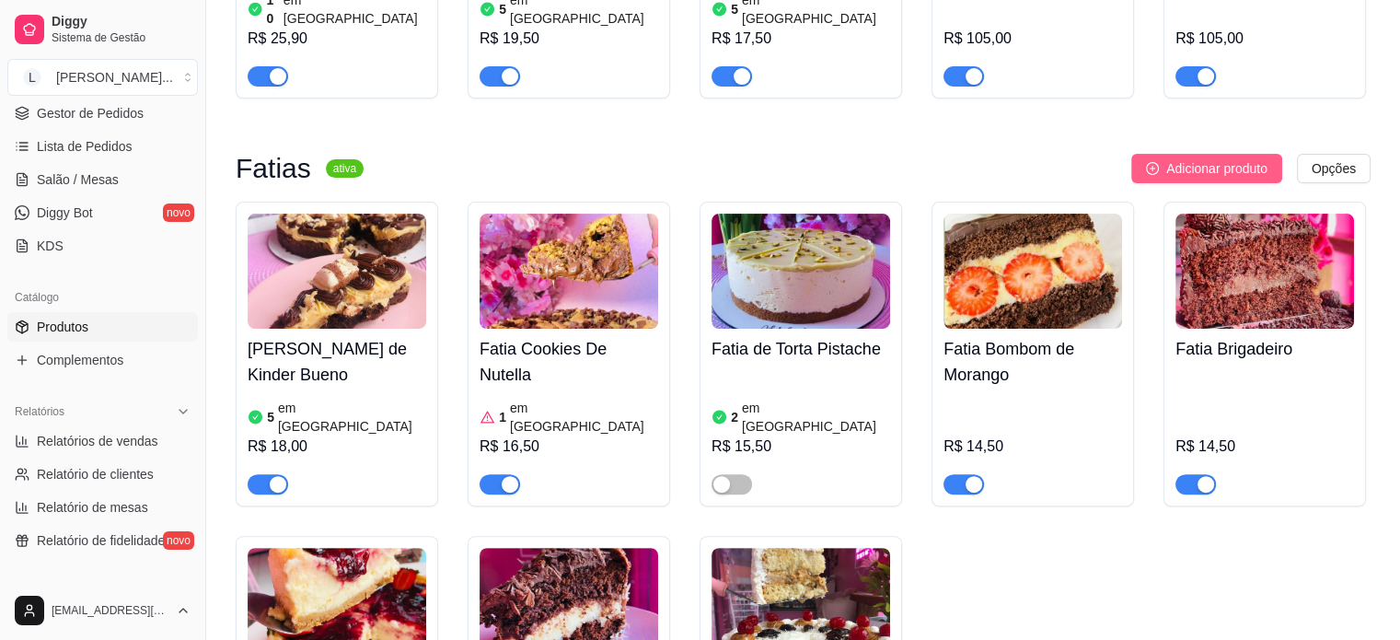
click at [1161, 154] on button "Adicionar produto" at bounding box center [1206, 168] width 151 height 29
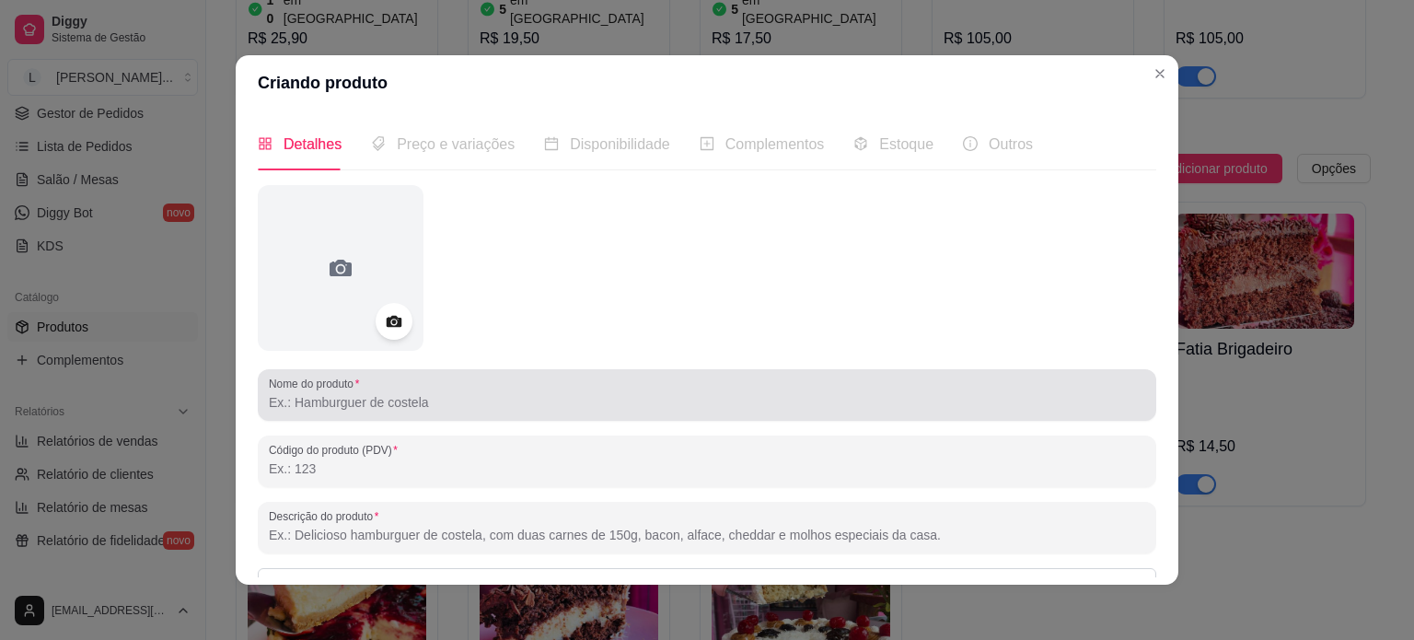
click at [676, 385] on div at bounding box center [707, 394] width 876 height 37
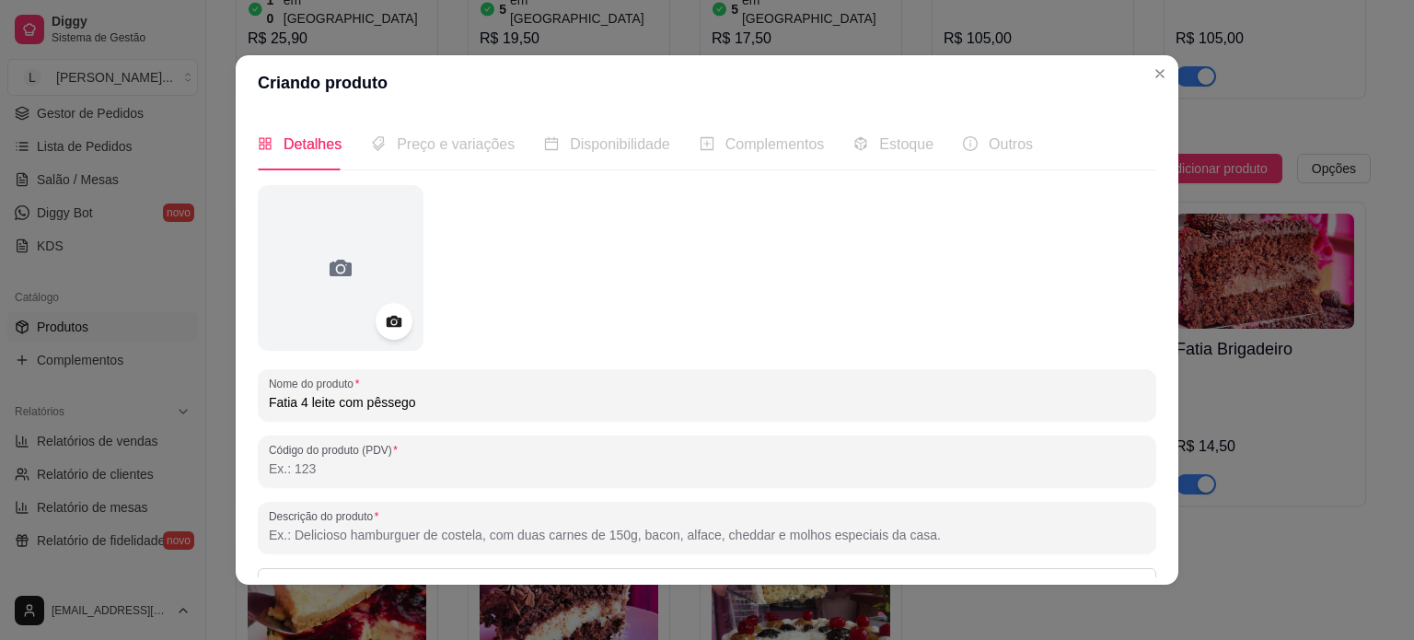
type input "Fatia 4 leite com pêssego"
click at [424, 158] on div "Preço e variações" at bounding box center [443, 144] width 144 height 52
click at [433, 144] on span "Preço e variações" at bounding box center [456, 144] width 118 height 16
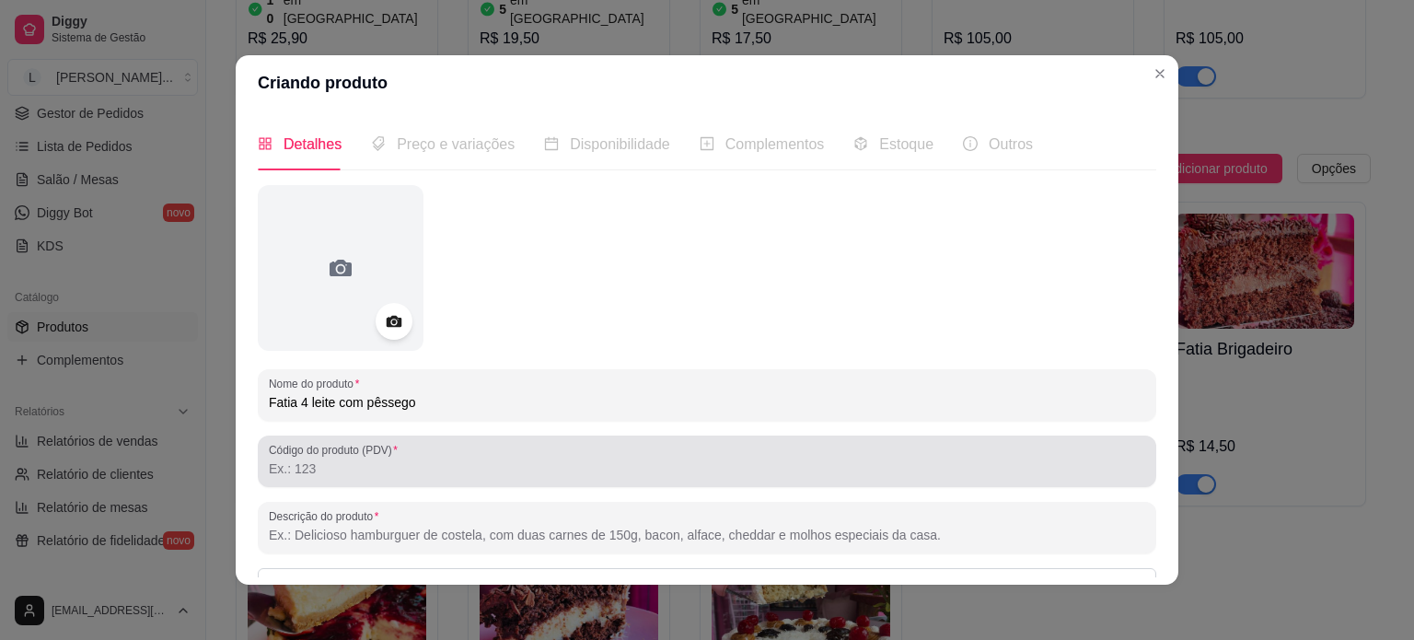
scroll to position [211, 0]
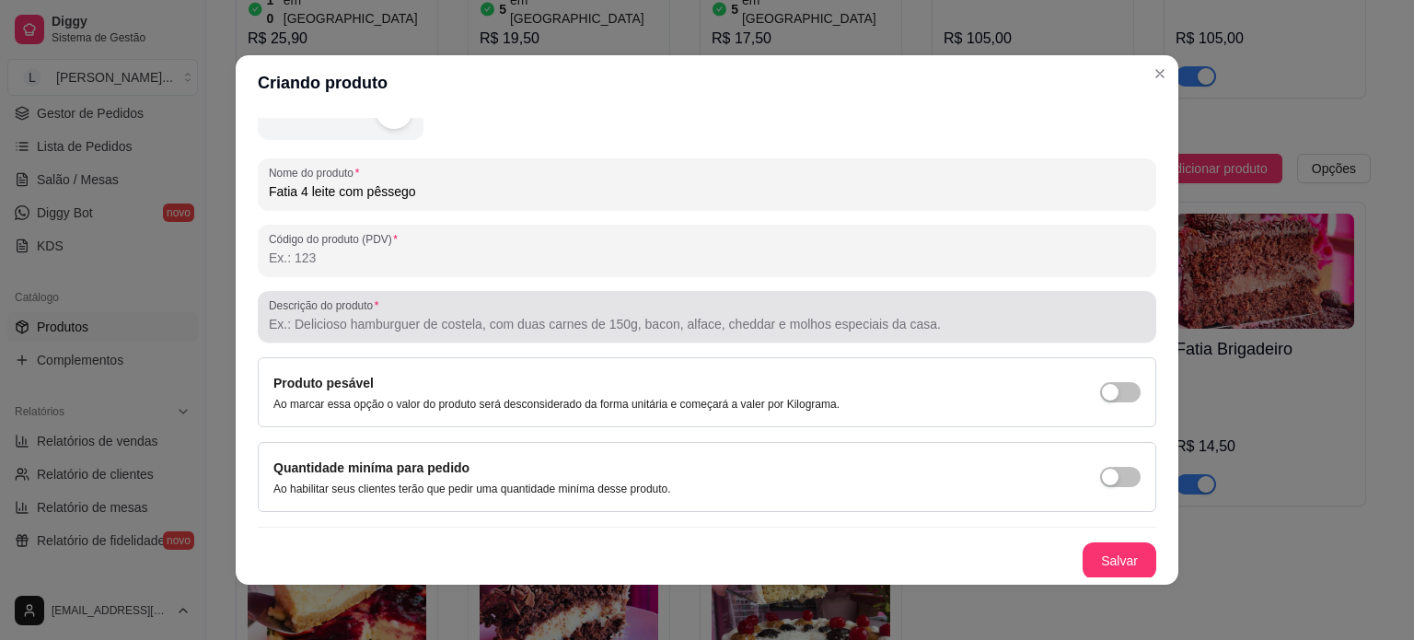
click at [374, 325] on input "Descrição do produto" at bounding box center [707, 324] width 876 height 18
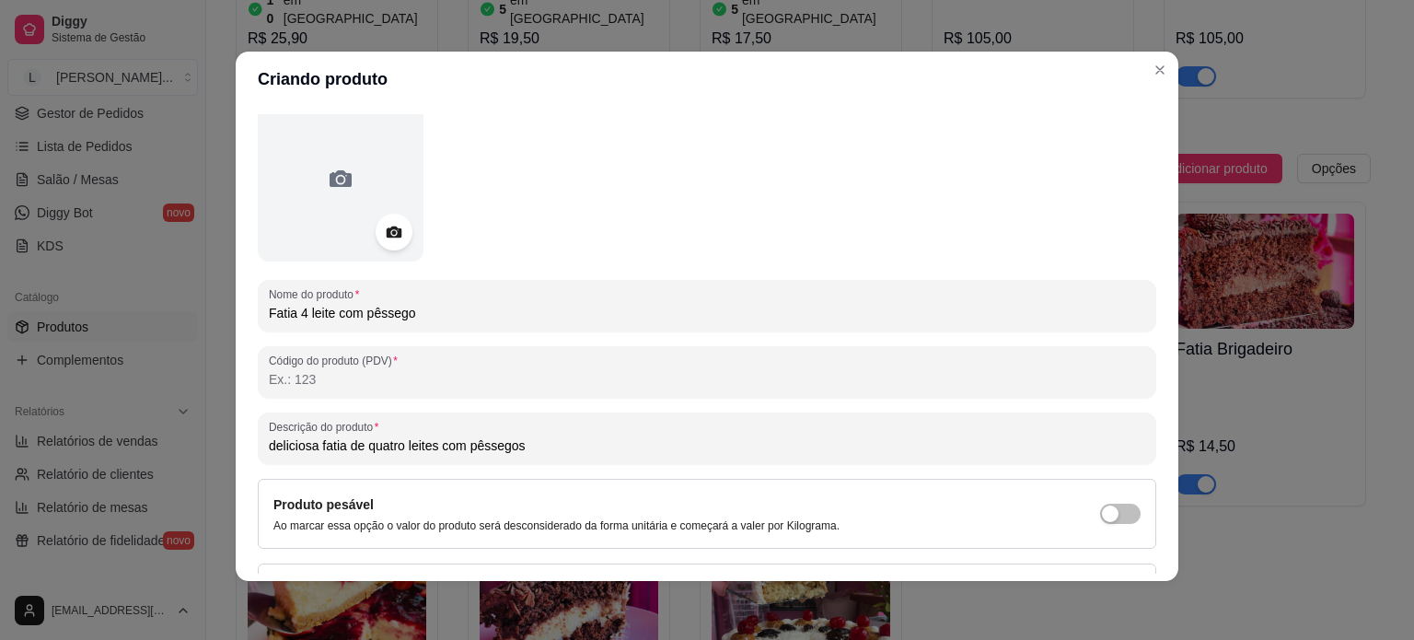
scroll to position [0, 0]
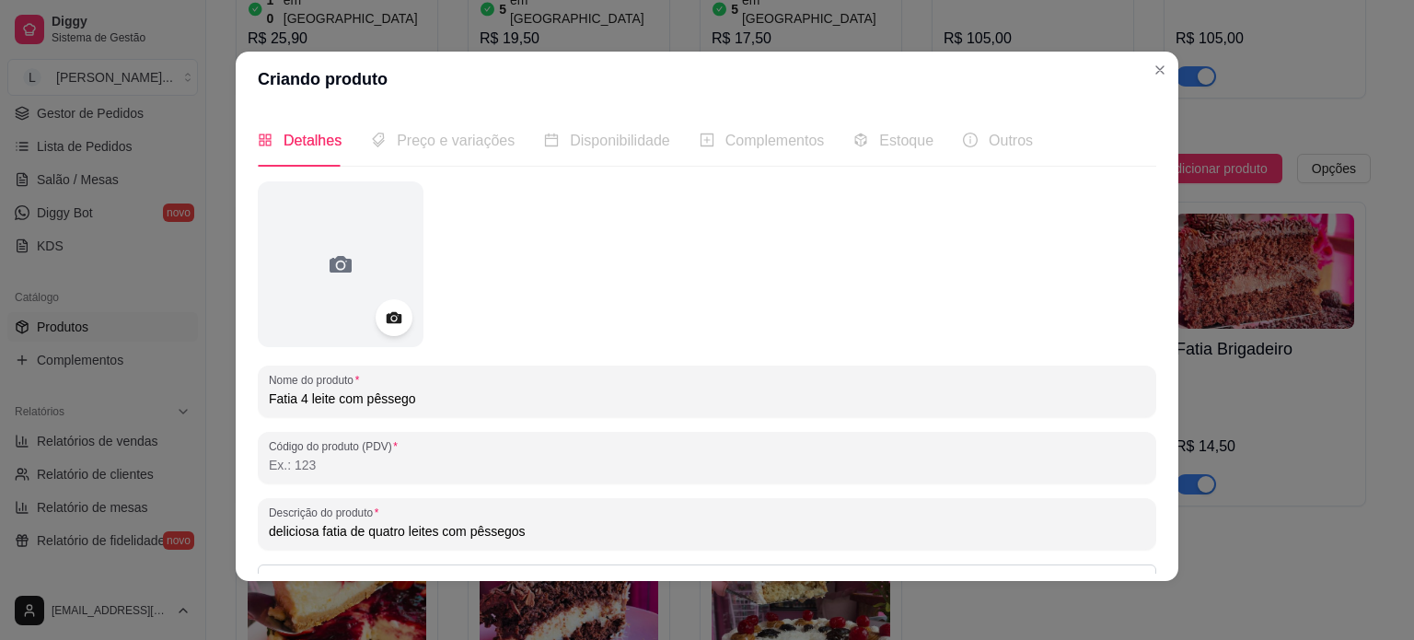
type input "deliciosa fatia de quatro leites com pêssegos"
click at [570, 148] on span "Disponibilidade" at bounding box center [620, 141] width 100 height 16
click at [585, 139] on span "Disponibilidade" at bounding box center [620, 141] width 100 height 16
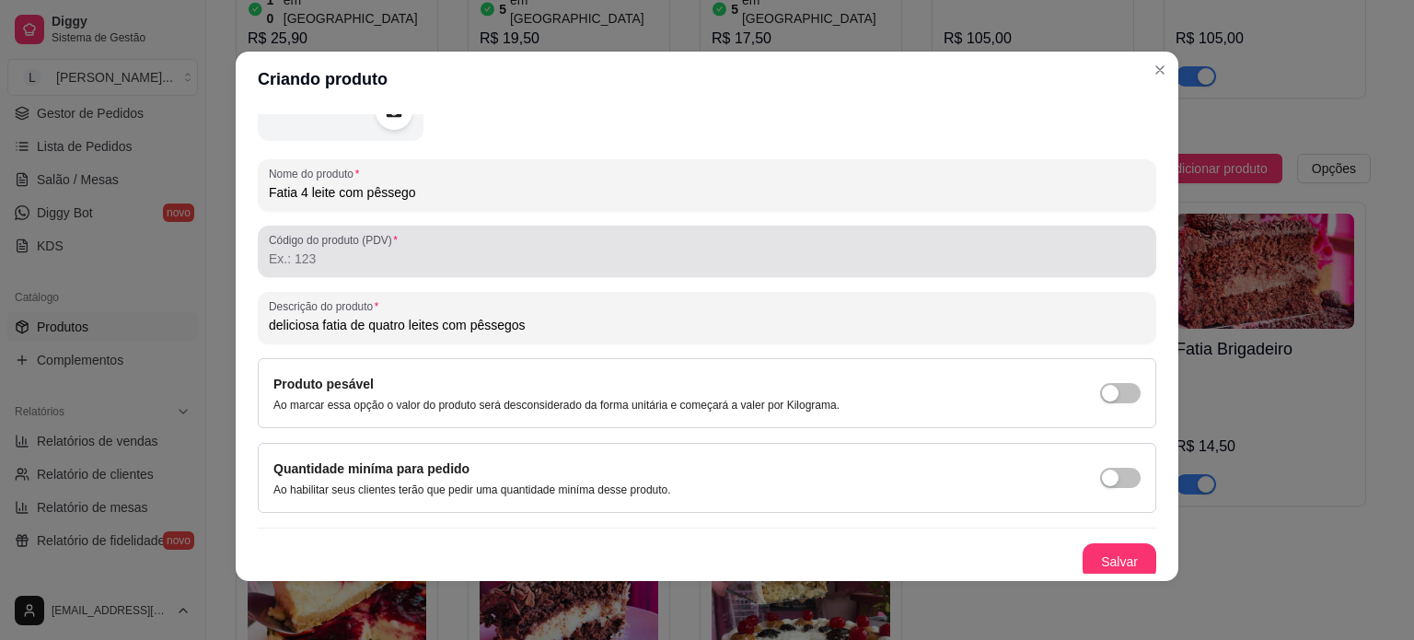
scroll to position [211, 0]
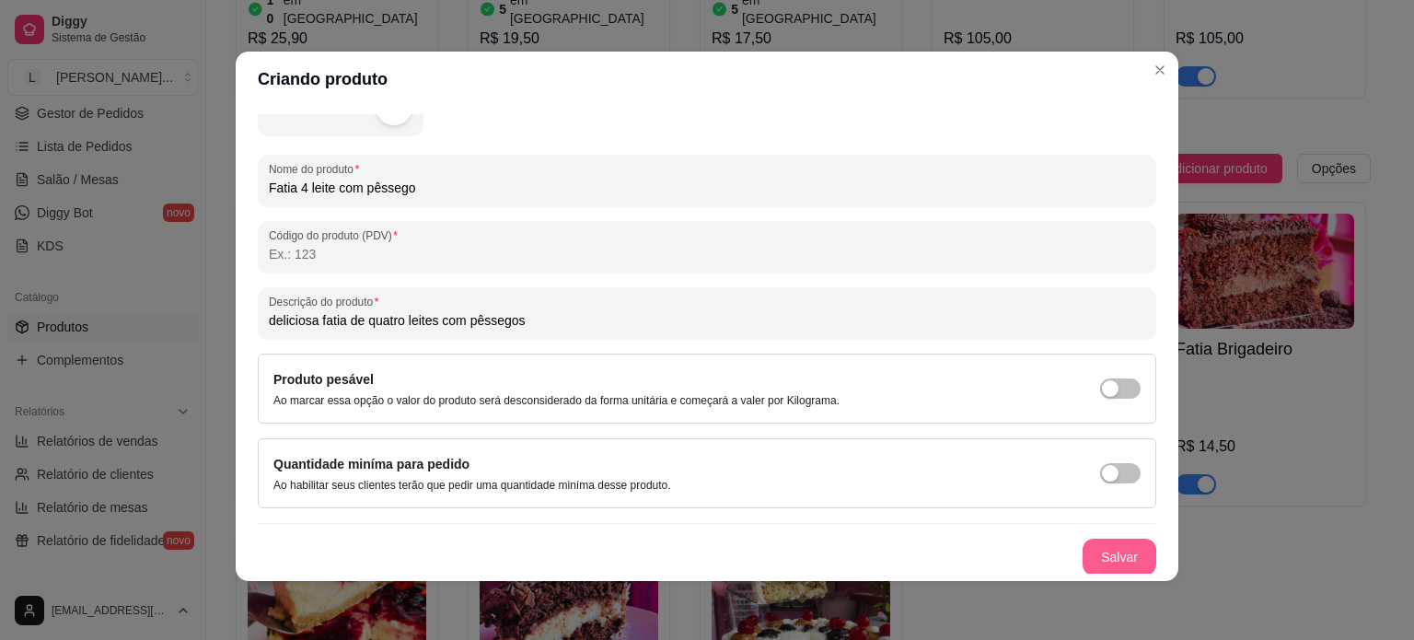
click at [1123, 553] on button "Salvar" at bounding box center [1119, 556] width 74 height 37
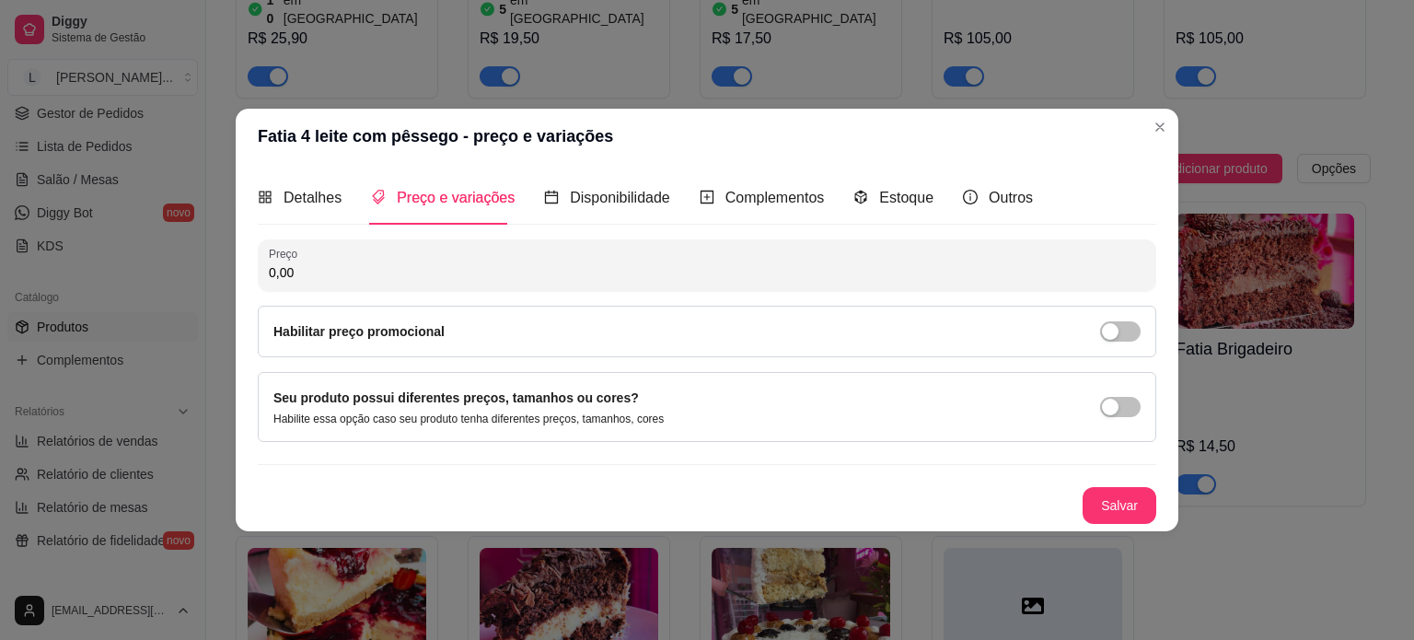
scroll to position [0, 0]
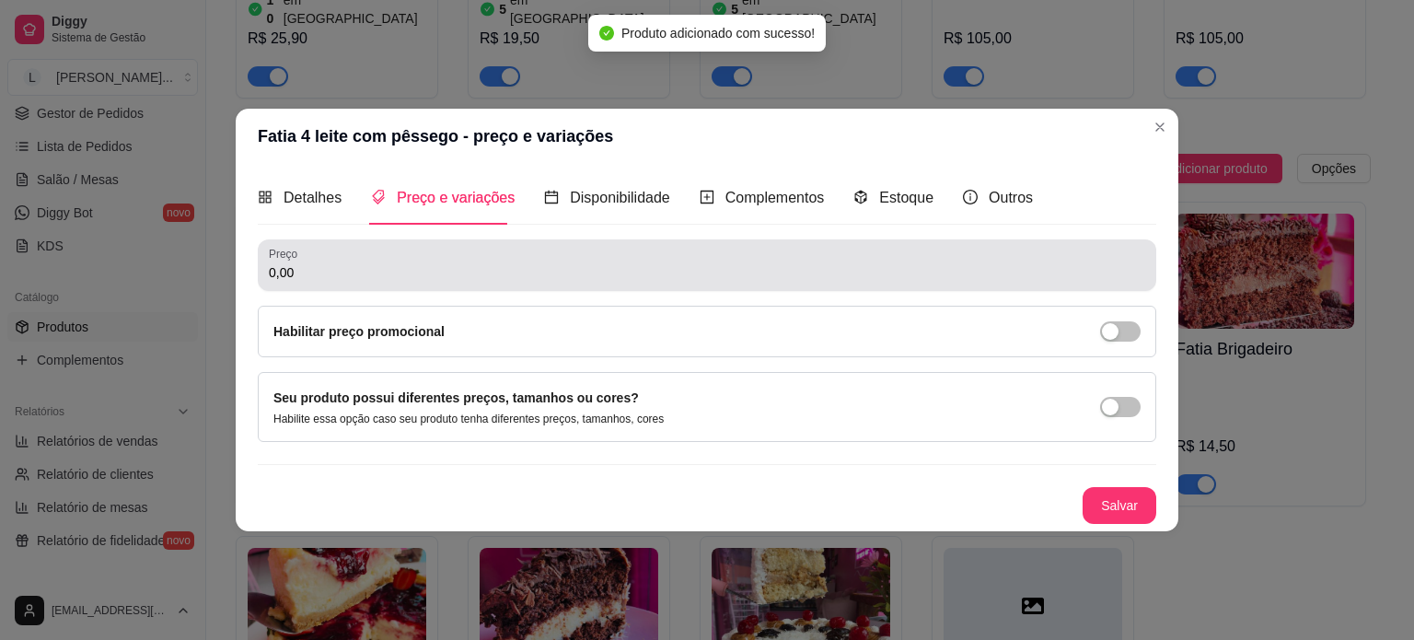
click at [408, 257] on div "0,00" at bounding box center [707, 265] width 876 height 37
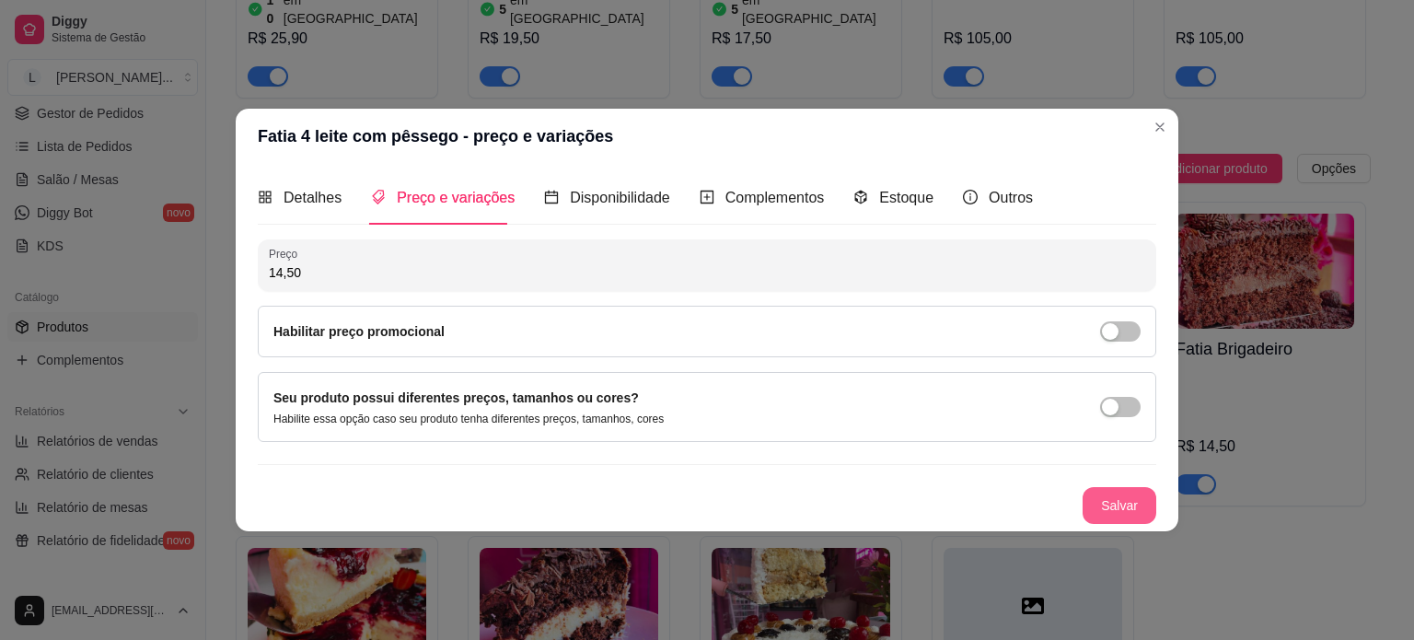
type input "14,50"
click at [1116, 500] on button "Salvar" at bounding box center [1119, 505] width 74 height 37
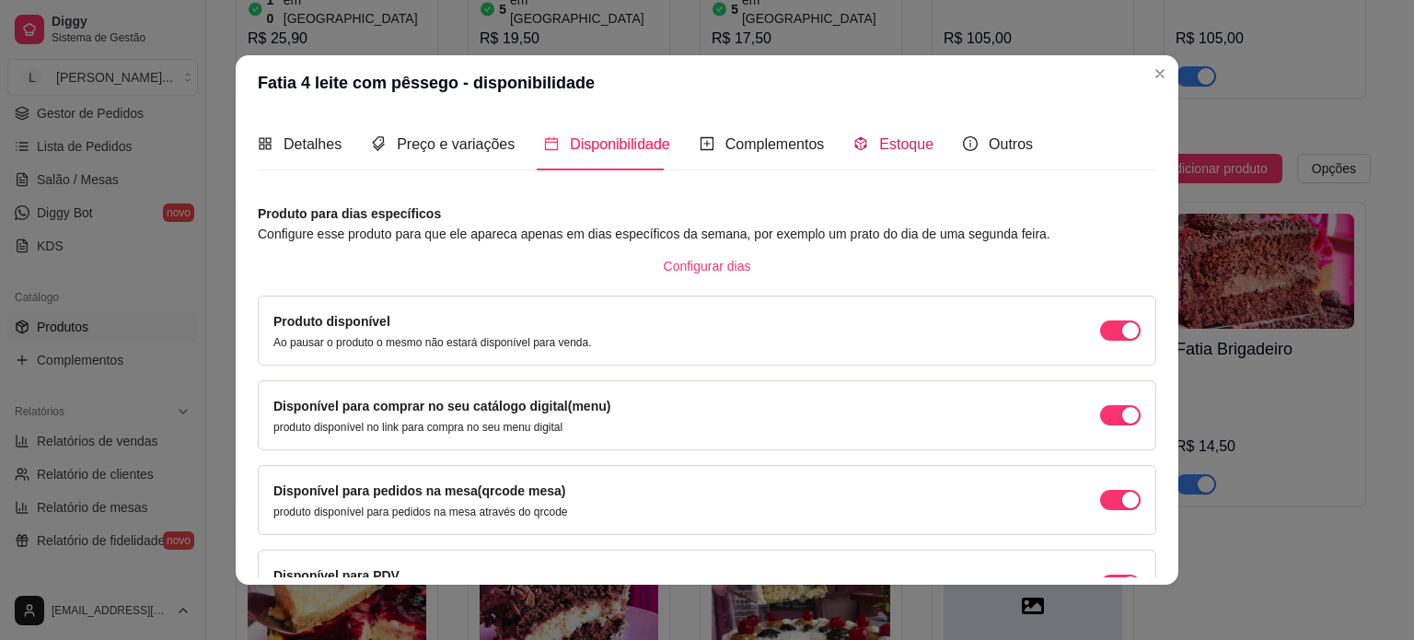
click at [890, 144] on span "Estoque" at bounding box center [906, 144] width 54 height 16
